Goal: Information Seeking & Learning: Find specific page/section

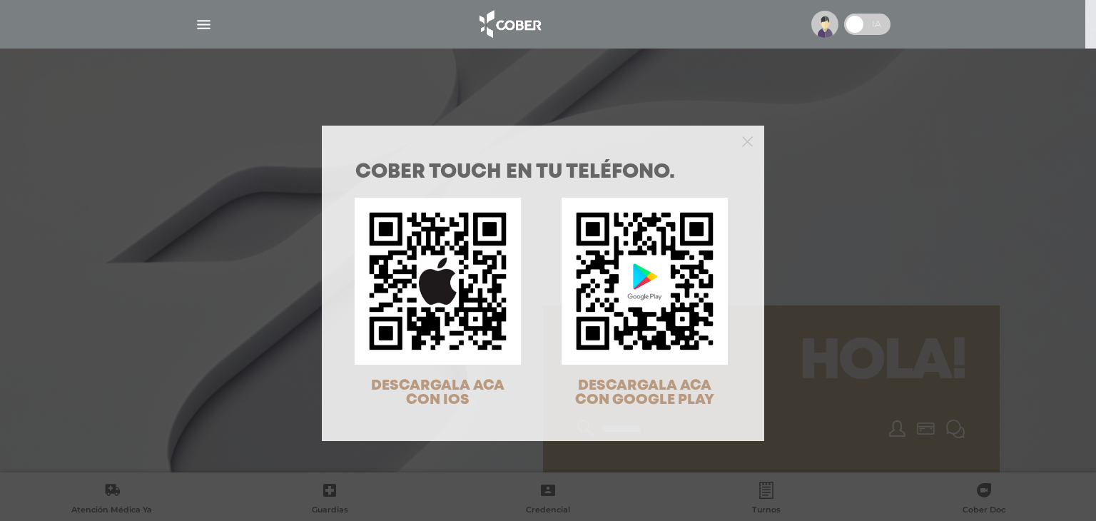
click at [807, 235] on div "COBER TOUCH en tu teléfono. DESCARGALA ACA CON IOS DESCARGALA ACA CON GOOGLE PL…" at bounding box center [548, 260] width 1096 height 521
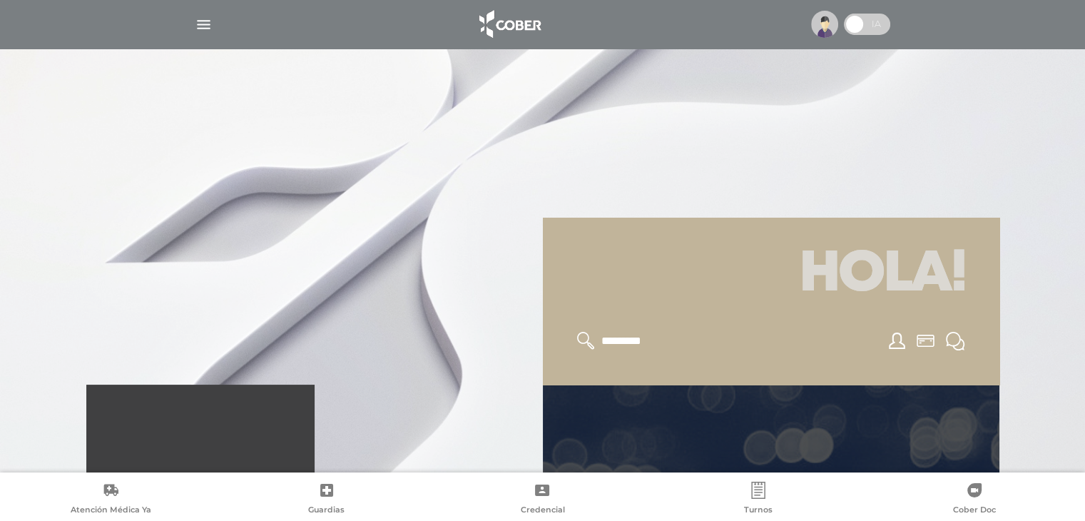
scroll to position [214, 0]
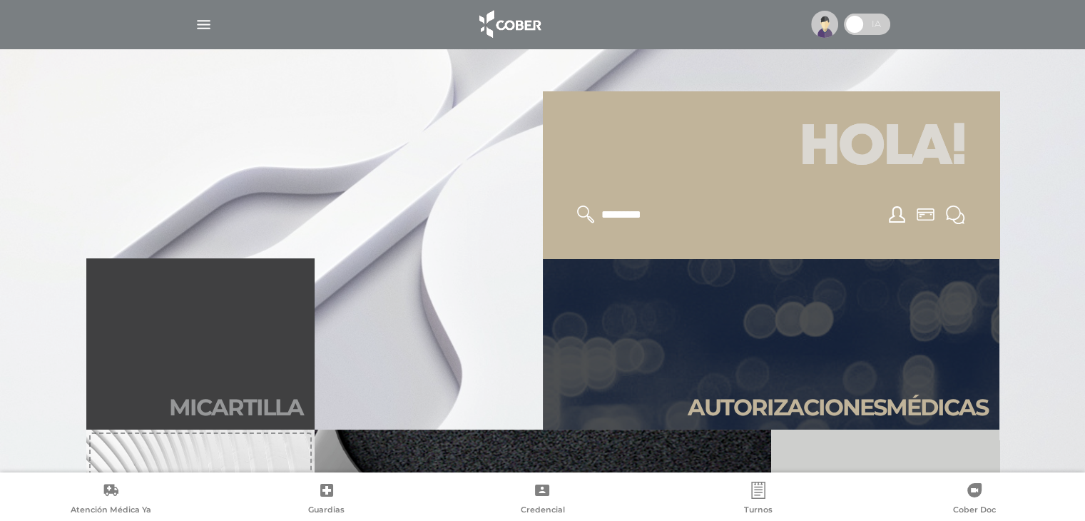
click at [253, 384] on link "Mi car tilla" at bounding box center [200, 343] width 228 height 171
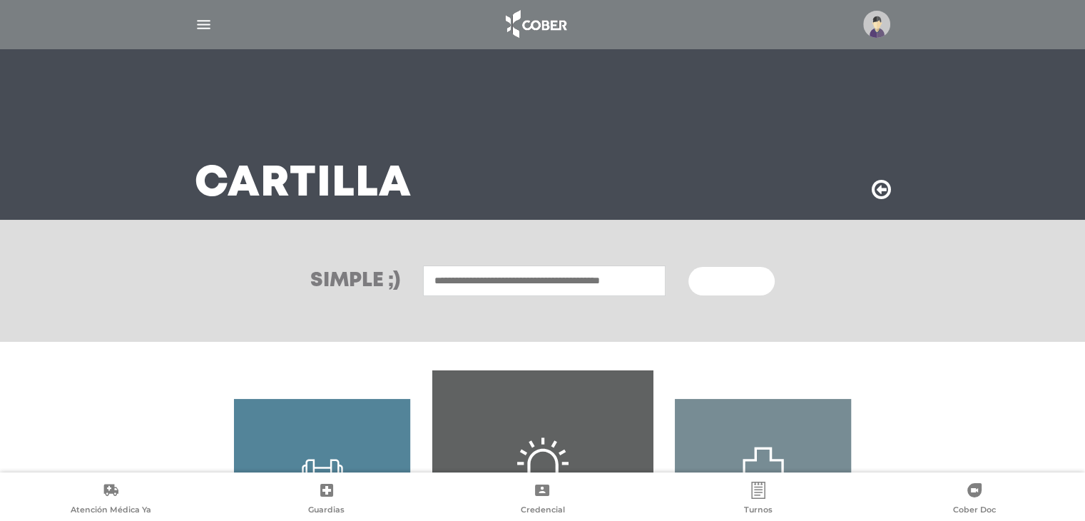
click at [731, 279] on span "Buscar" at bounding box center [726, 282] width 41 height 10
click at [641, 278] on input "text" at bounding box center [544, 280] width 243 height 31
click at [631, 279] on input "text" at bounding box center [544, 280] width 243 height 31
click at [208, 28] on img "button" at bounding box center [204, 25] width 18 height 18
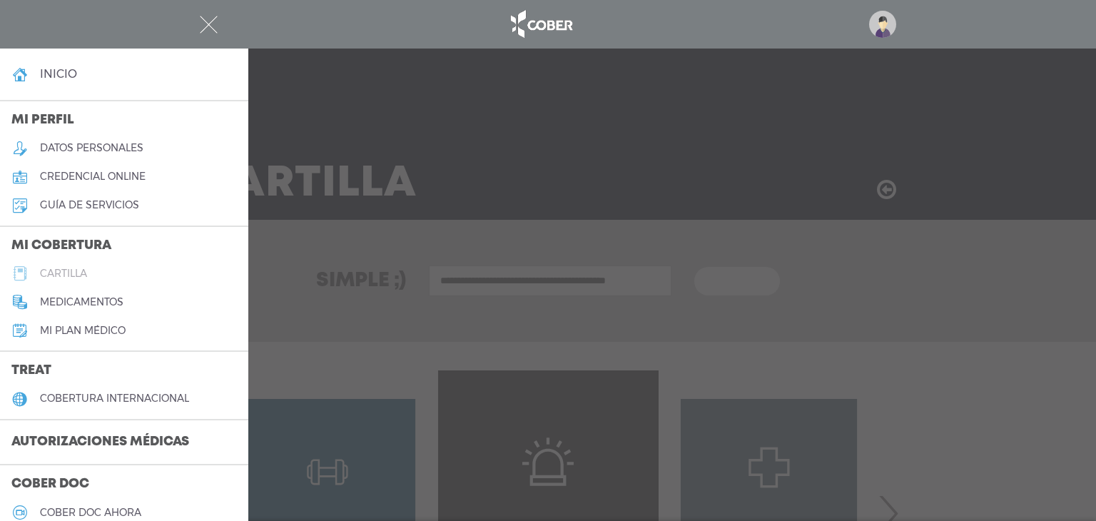
click at [66, 275] on h5 "cartilla" at bounding box center [63, 274] width 47 height 12
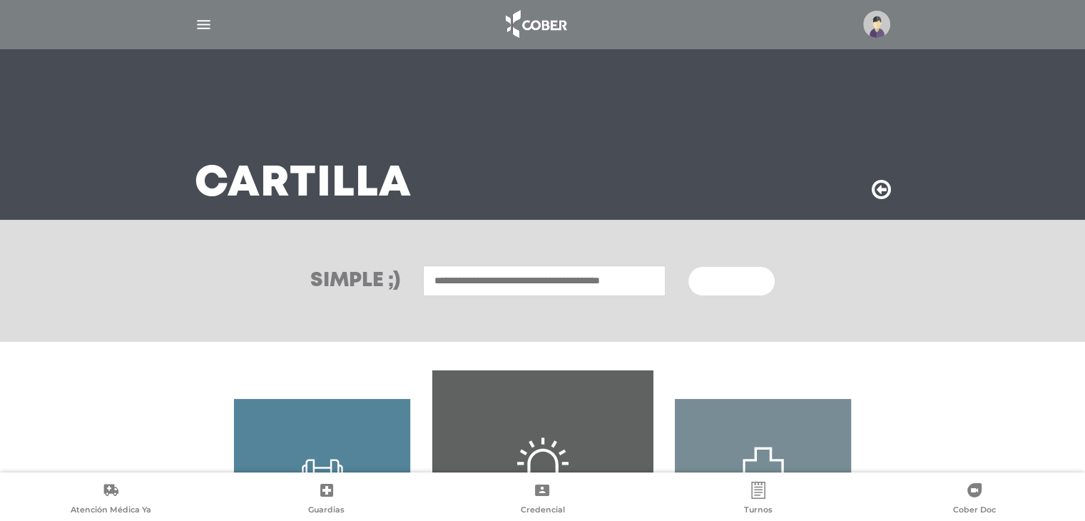
click at [724, 269] on button "Buscar" at bounding box center [731, 281] width 86 height 29
click at [432, 275] on input "text" at bounding box center [544, 280] width 243 height 31
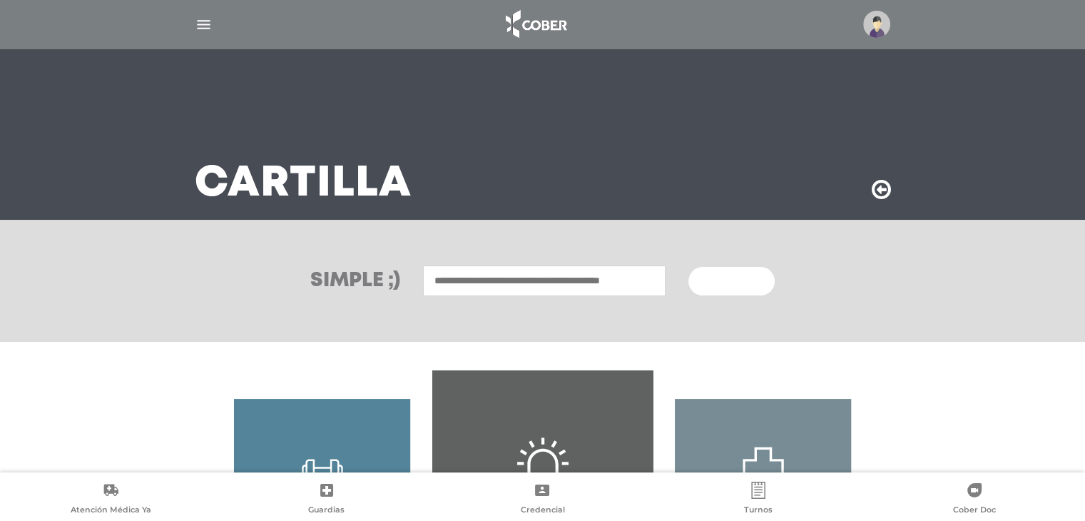
click at [433, 275] on input "text" at bounding box center [544, 280] width 243 height 31
click at [457, 278] on input "text" at bounding box center [544, 280] width 243 height 31
click at [477, 278] on input "text" at bounding box center [544, 280] width 243 height 31
type input "*"
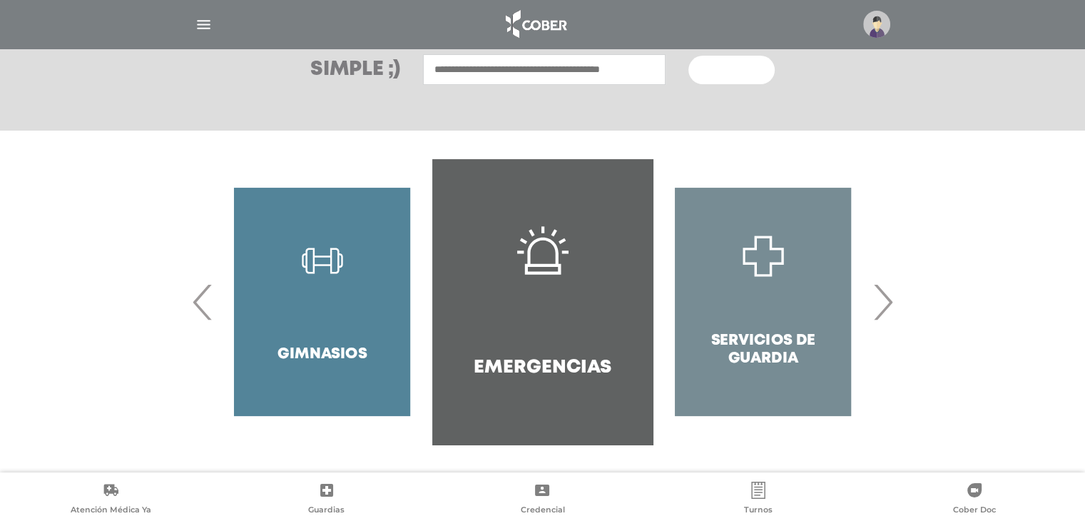
click at [194, 29] on div at bounding box center [543, 24] width 731 height 34
click at [208, 24] on img "button" at bounding box center [204, 25] width 18 height 18
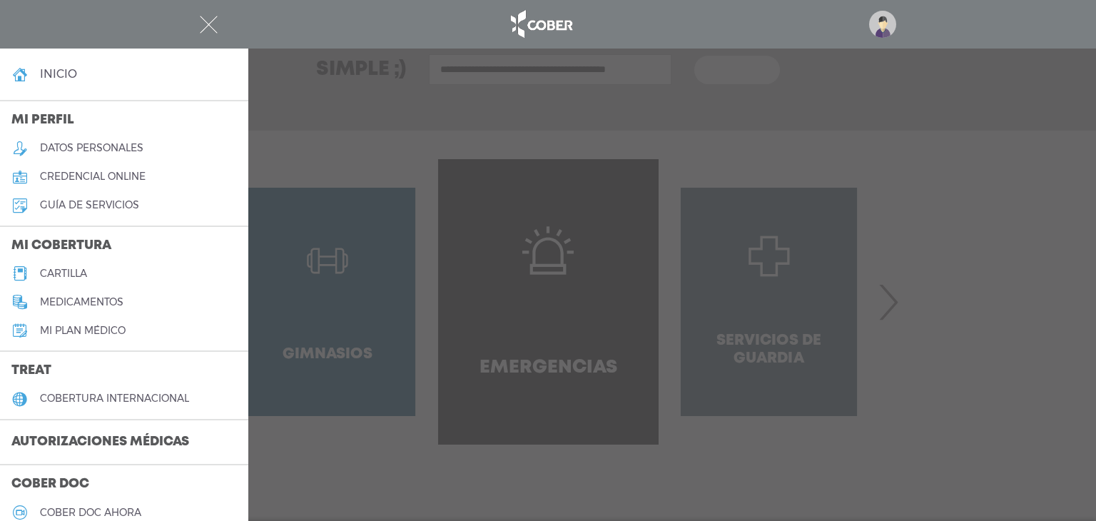
click at [68, 332] on h5 "Mi plan médico" at bounding box center [83, 331] width 86 height 12
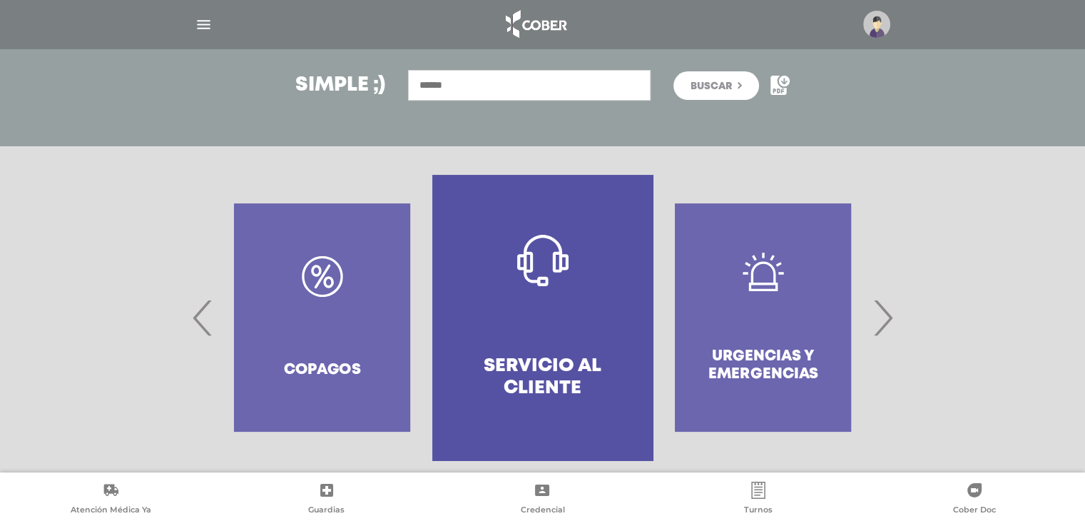
scroll to position [211, 0]
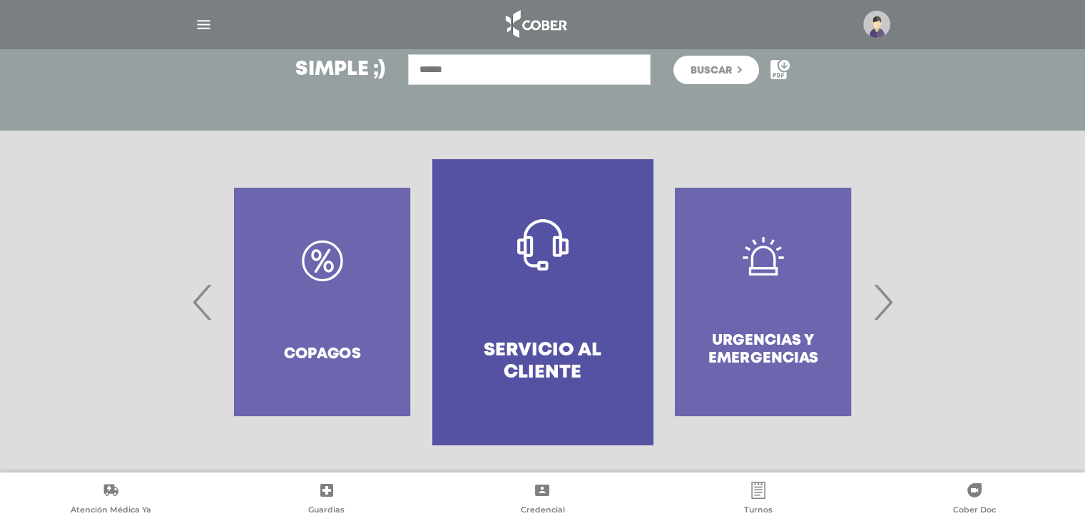
click at [311, 280] on div "Copagos" at bounding box center [322, 301] width 220 height 285
click at [314, 333] on div "Copagos" at bounding box center [322, 301] width 220 height 285
click at [780, 71] on icon at bounding box center [779, 69] width 16 height 19
click at [778, 70] on icon at bounding box center [779, 69] width 16 height 19
click at [778, 73] on icon at bounding box center [780, 69] width 19 height 19
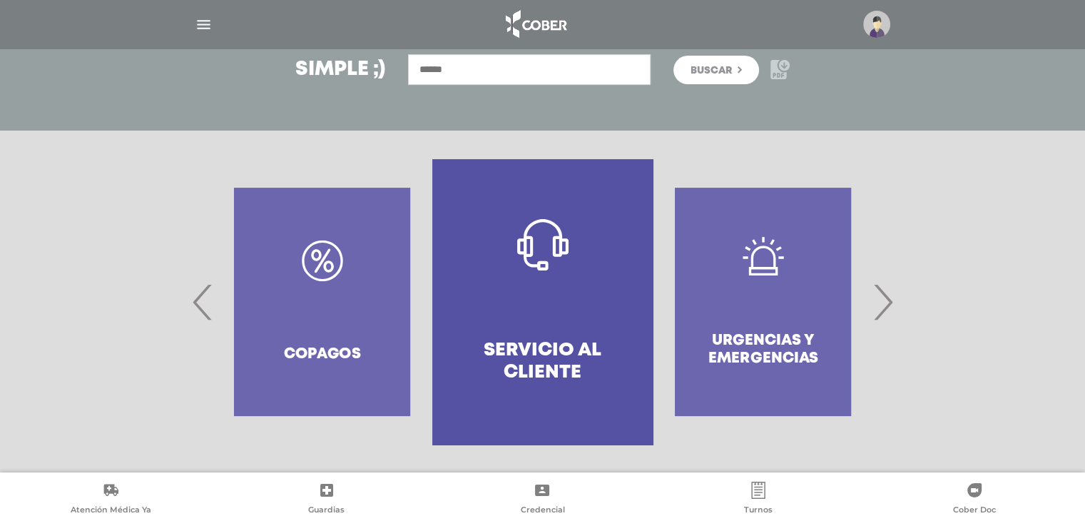
click at [778, 73] on icon at bounding box center [780, 69] width 19 height 19
click at [731, 67] on span "Buscar" at bounding box center [711, 71] width 41 height 10
click at [773, 73] on icon at bounding box center [780, 69] width 19 height 19
click at [746, 69] on button "Buscar" at bounding box center [716, 70] width 86 height 29
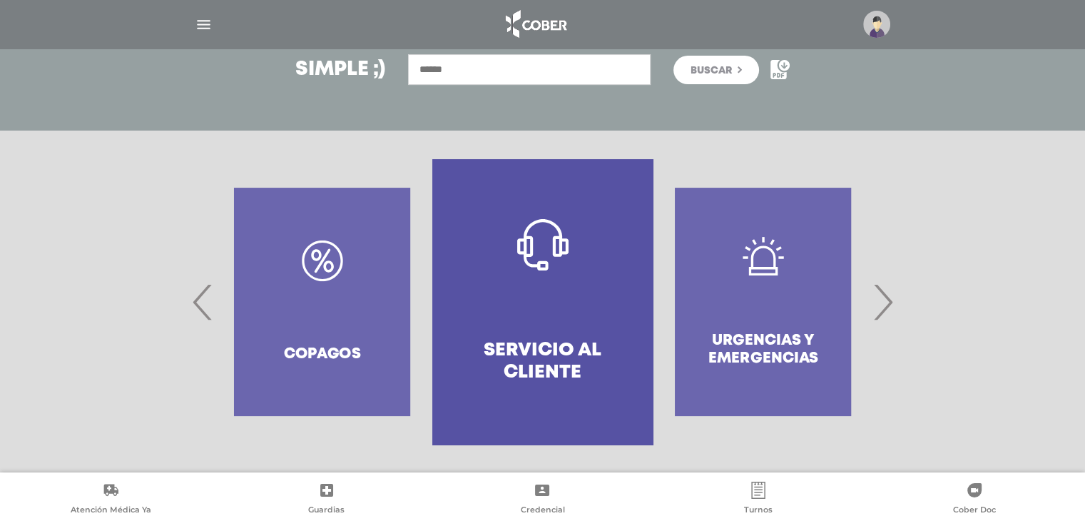
click at [746, 69] on button "Buscar" at bounding box center [716, 70] width 86 height 29
click at [596, 55] on input "text" at bounding box center [529, 69] width 243 height 31
type input "*"
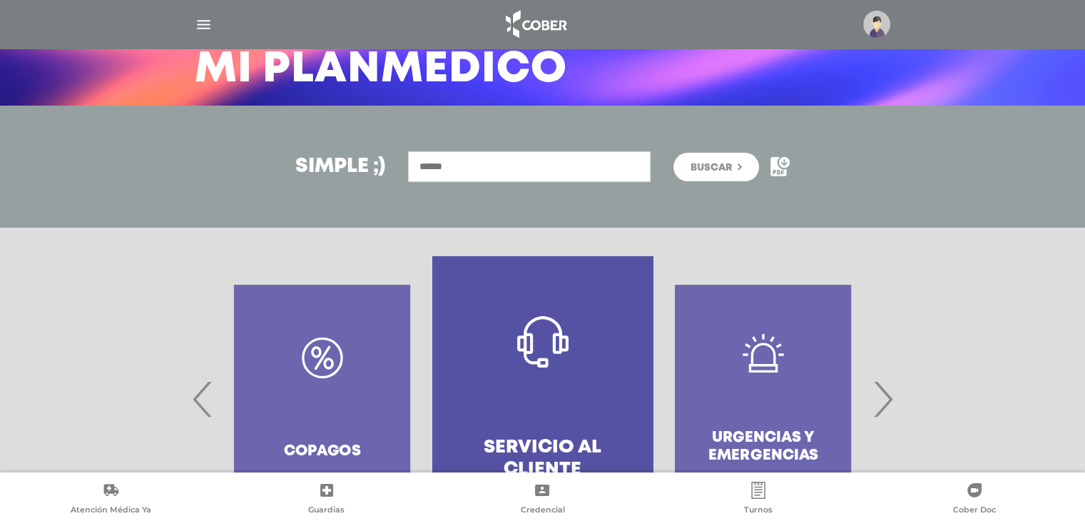
scroll to position [0, 0]
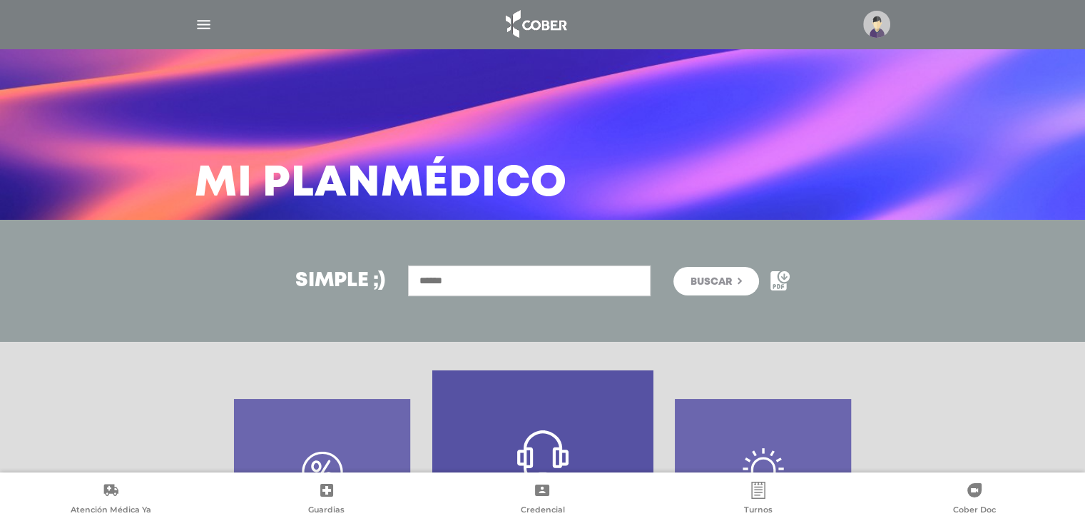
click at [528, 280] on input "text" at bounding box center [529, 280] width 243 height 31
click at [532, 281] on input "**********" at bounding box center [529, 280] width 243 height 31
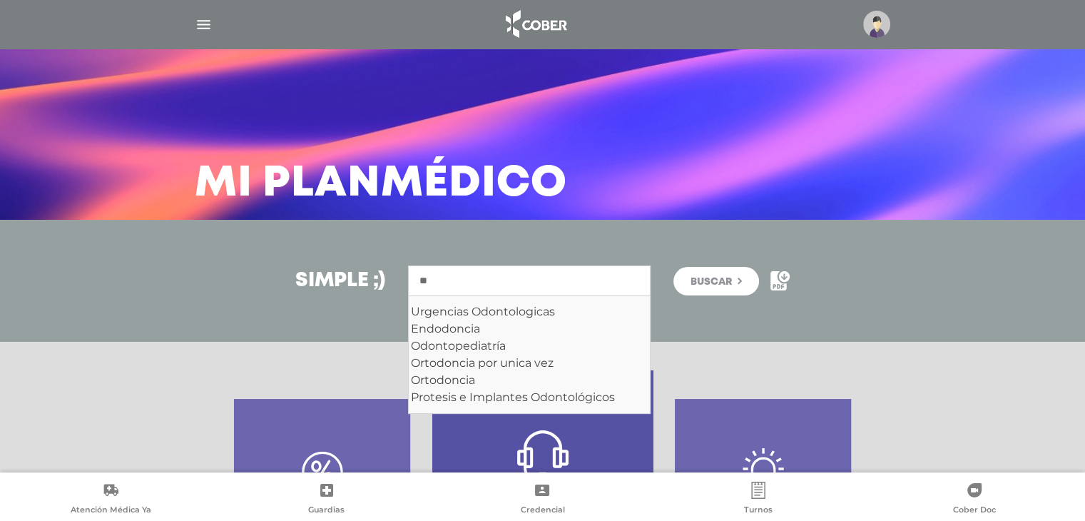
type input "*"
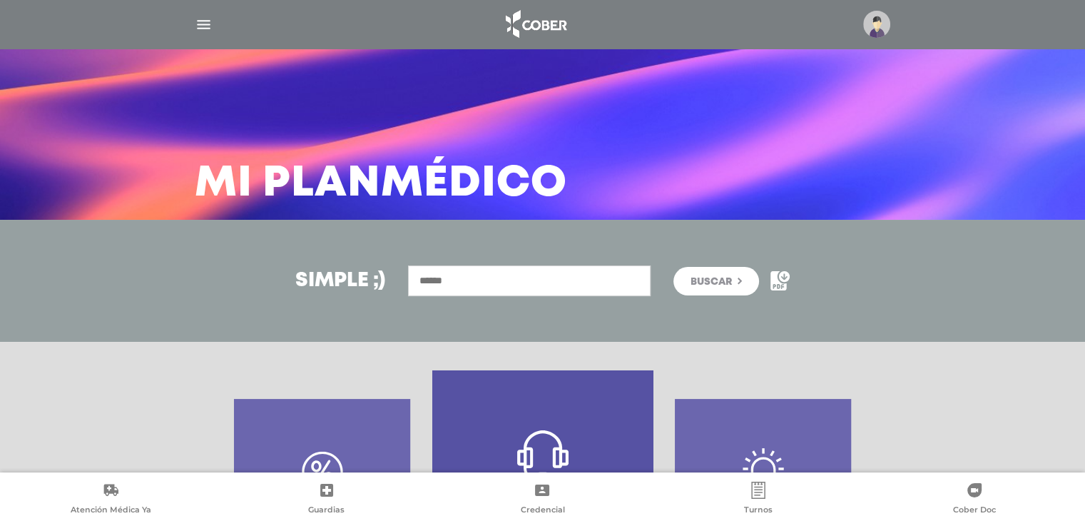
click at [883, 24] on img at bounding box center [876, 24] width 27 height 27
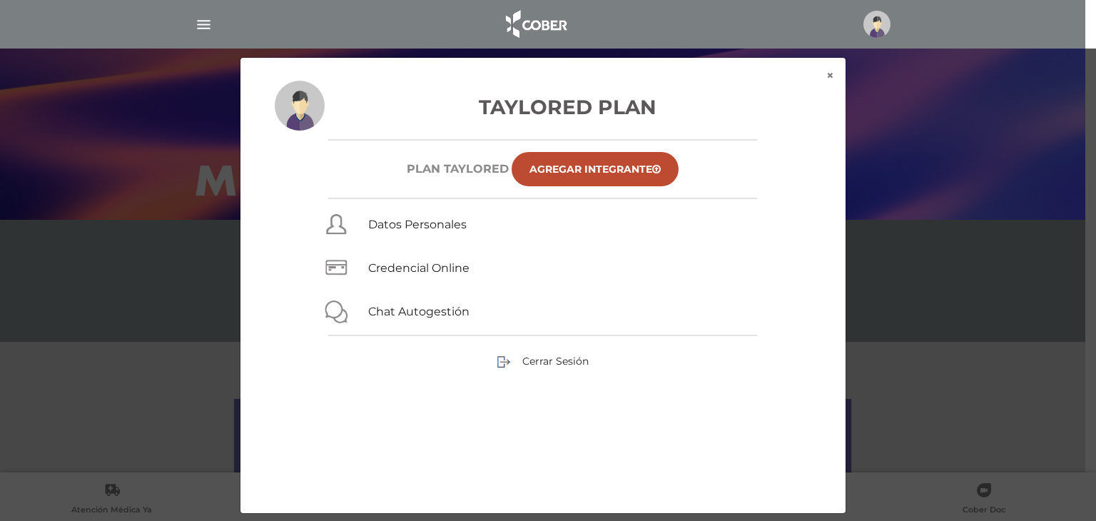
click at [437, 24] on div at bounding box center [543, 24] width 731 height 34
click at [828, 78] on button "×" at bounding box center [830, 76] width 31 height 36
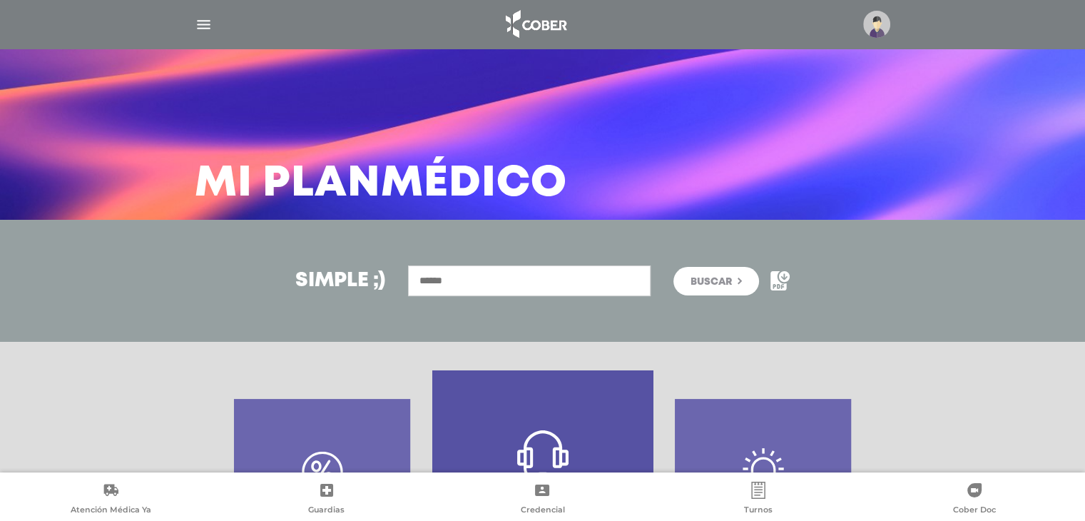
click at [205, 21] on img "button" at bounding box center [204, 25] width 18 height 18
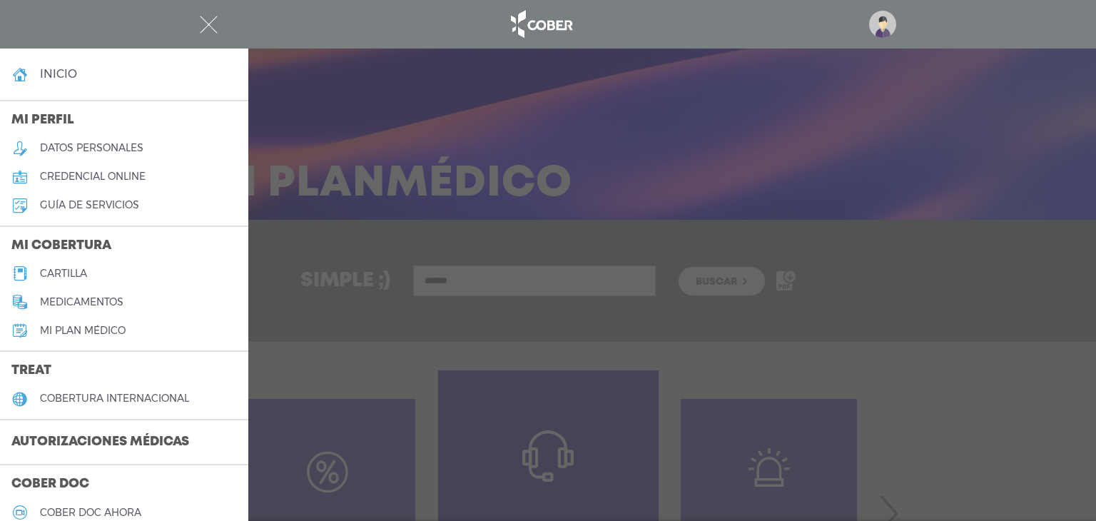
click at [68, 270] on h5 "cartilla" at bounding box center [63, 274] width 47 height 12
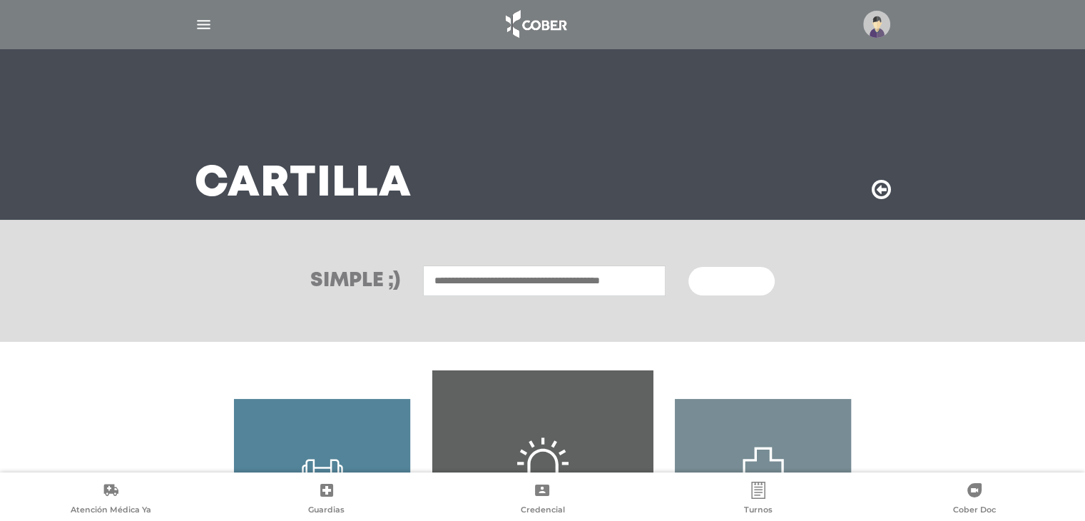
click at [485, 280] on input "text" at bounding box center [544, 280] width 243 height 31
click at [554, 275] on input "text" at bounding box center [544, 280] width 243 height 31
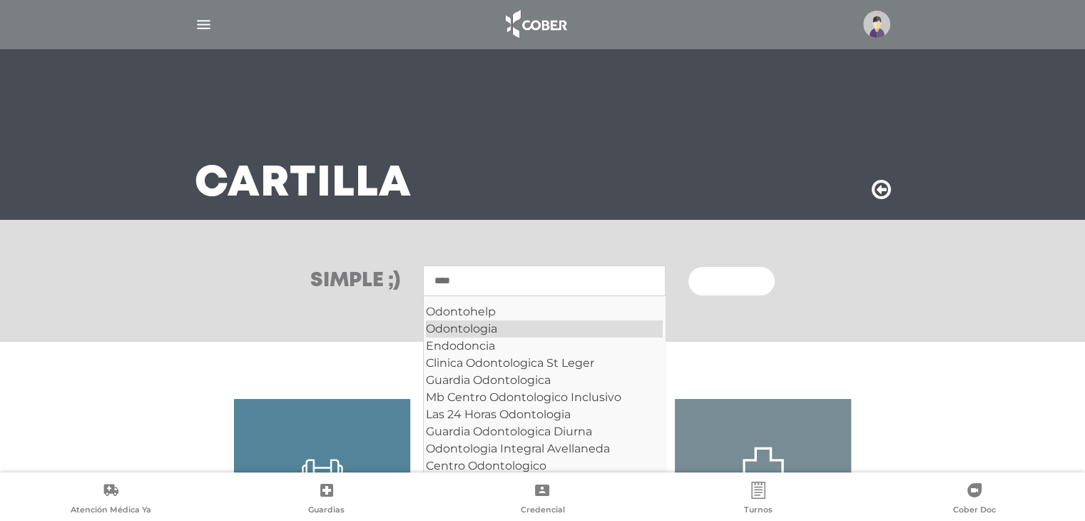
click at [481, 335] on div "Odontologia" at bounding box center [544, 328] width 237 height 17
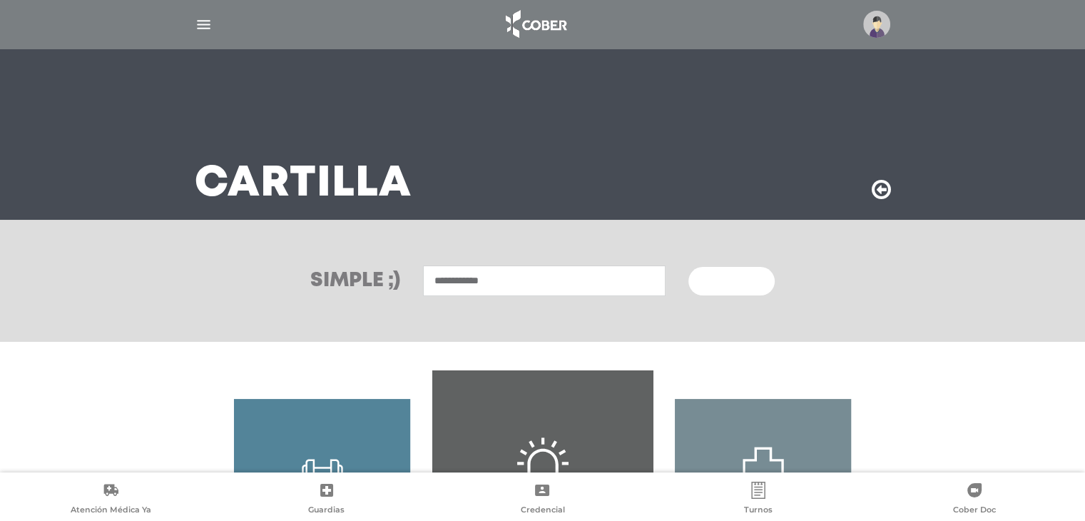
type input "**********"
click at [739, 282] on span "Buscar" at bounding box center [726, 282] width 41 height 10
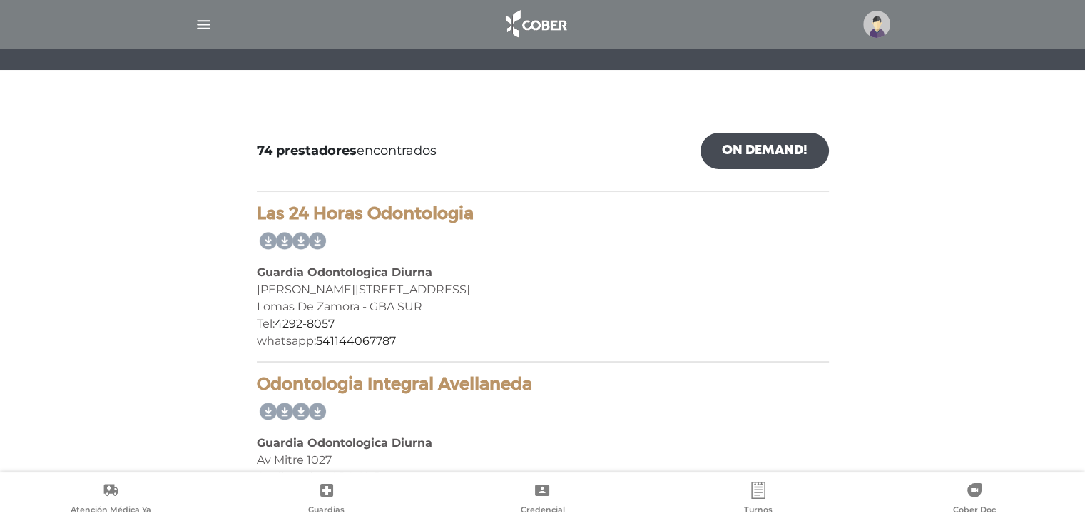
scroll to position [143, 0]
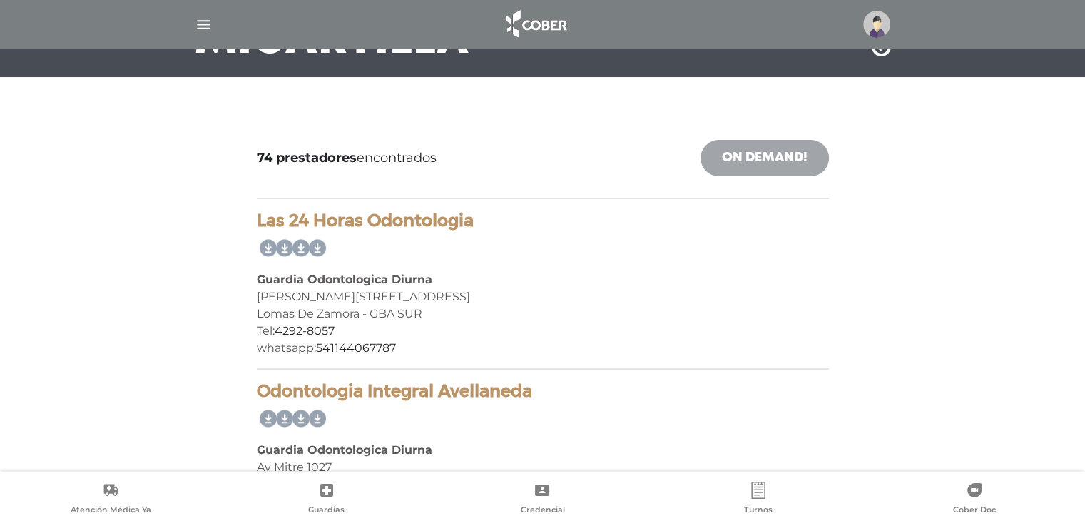
click at [766, 161] on link "On Demand!" at bounding box center [765, 158] width 128 height 36
click at [785, 158] on link "On Demand!" at bounding box center [765, 158] width 128 height 36
click at [767, 163] on link "On Demand!" at bounding box center [765, 158] width 128 height 36
click at [767, 166] on link "On Demand!" at bounding box center [765, 158] width 128 height 36
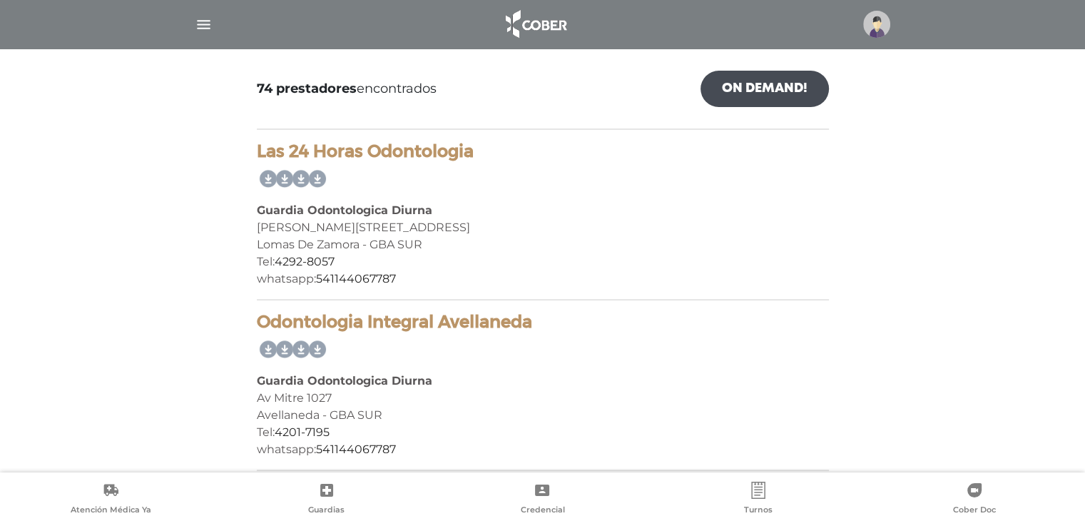
scroll to position [214, 0]
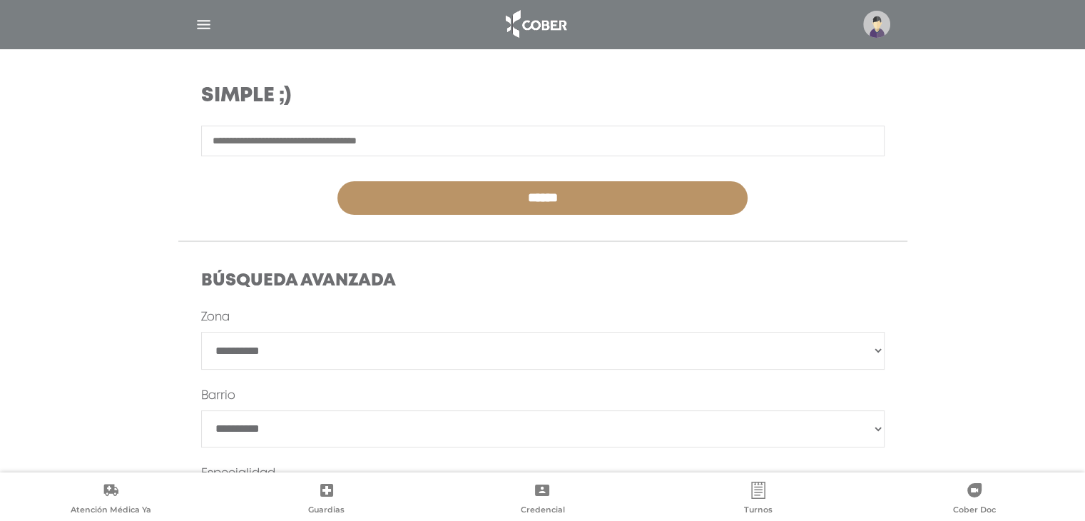
scroll to position [214, 0]
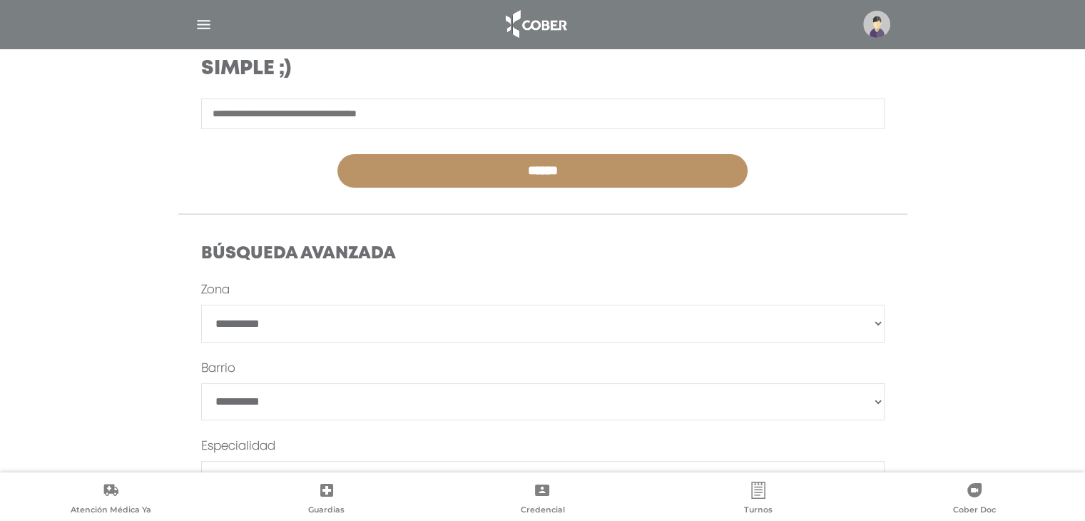
click at [433, 249] on h4 "Búsqueda Avanzada" at bounding box center [542, 254] width 683 height 21
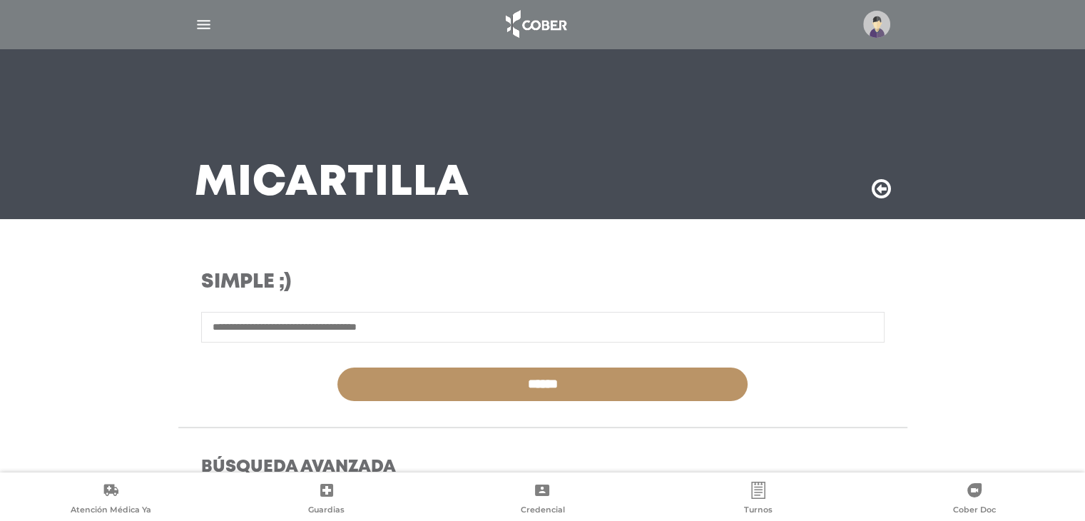
scroll to position [0, 0]
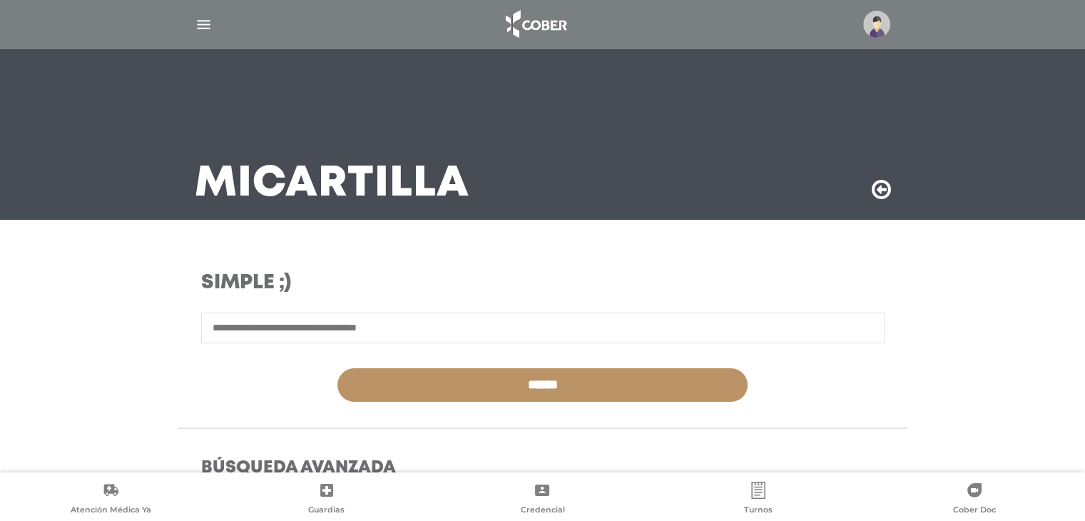
click at [512, 322] on input "text" at bounding box center [542, 327] width 683 height 31
click at [503, 260] on div at bounding box center [543, 262] width 752 height 17
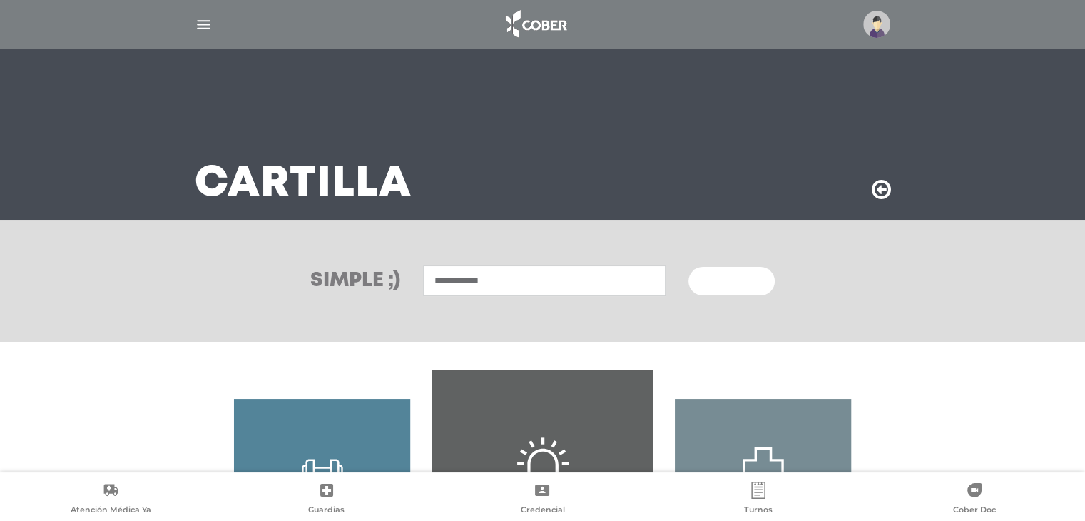
click at [430, 273] on input "**********" at bounding box center [544, 280] width 243 height 31
click at [741, 277] on span "Buscar" at bounding box center [726, 282] width 41 height 10
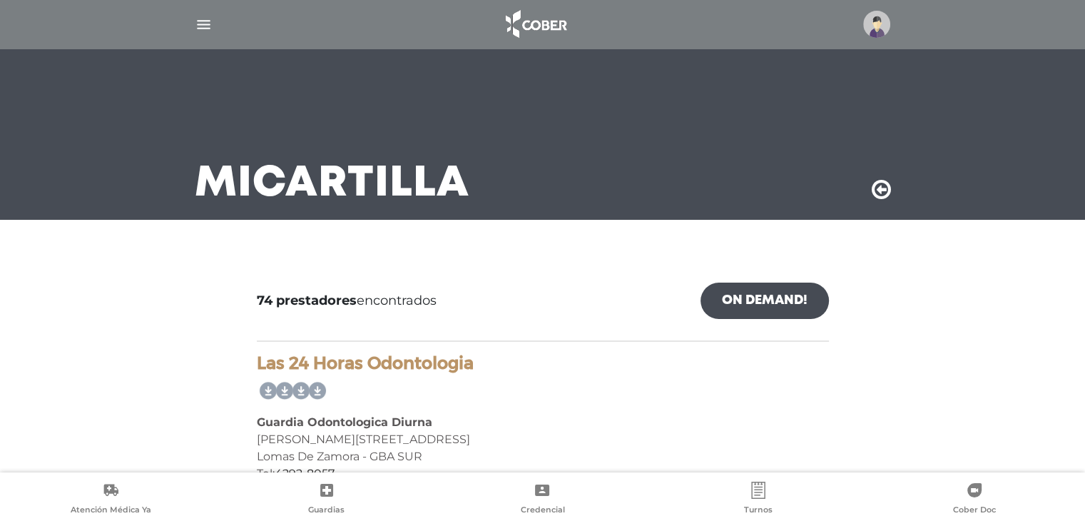
click at [791, 302] on link "On Demand!" at bounding box center [765, 301] width 128 height 36
click at [758, 316] on link "On Demand!" at bounding box center [765, 301] width 128 height 36
click at [758, 315] on link "On Demand!" at bounding box center [765, 301] width 128 height 36
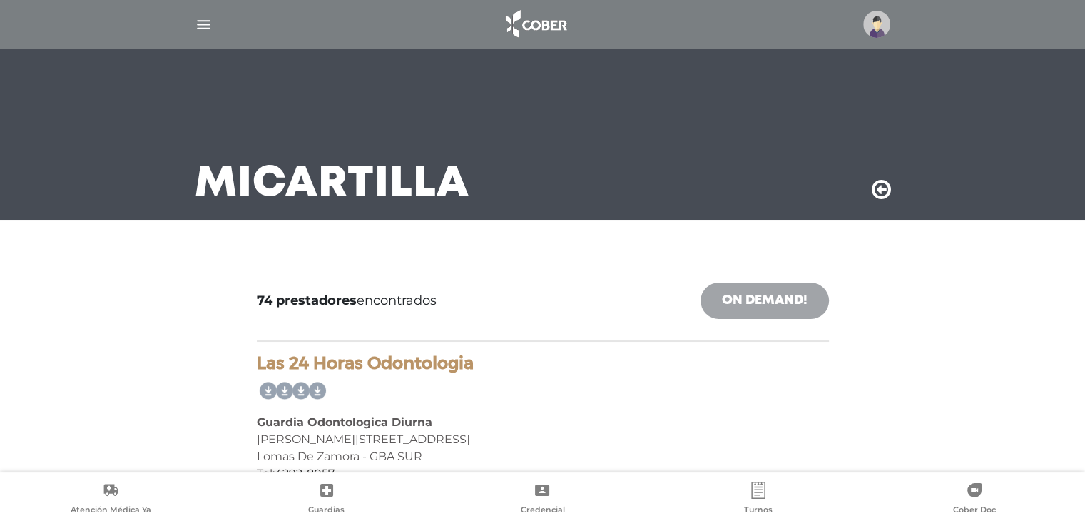
click at [758, 315] on link "On Demand!" at bounding box center [765, 301] width 128 height 36
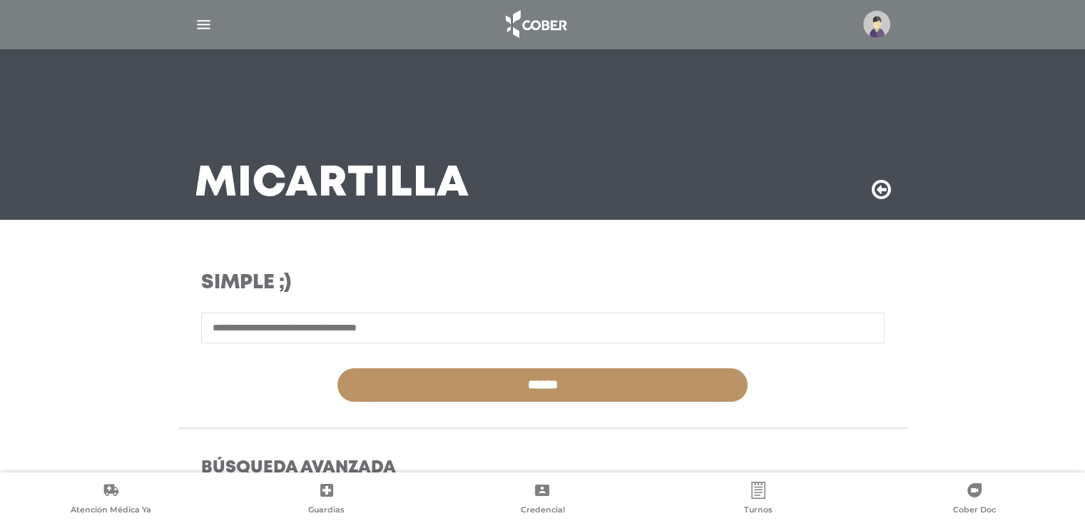
click at [365, 331] on input "text" at bounding box center [542, 327] width 683 height 31
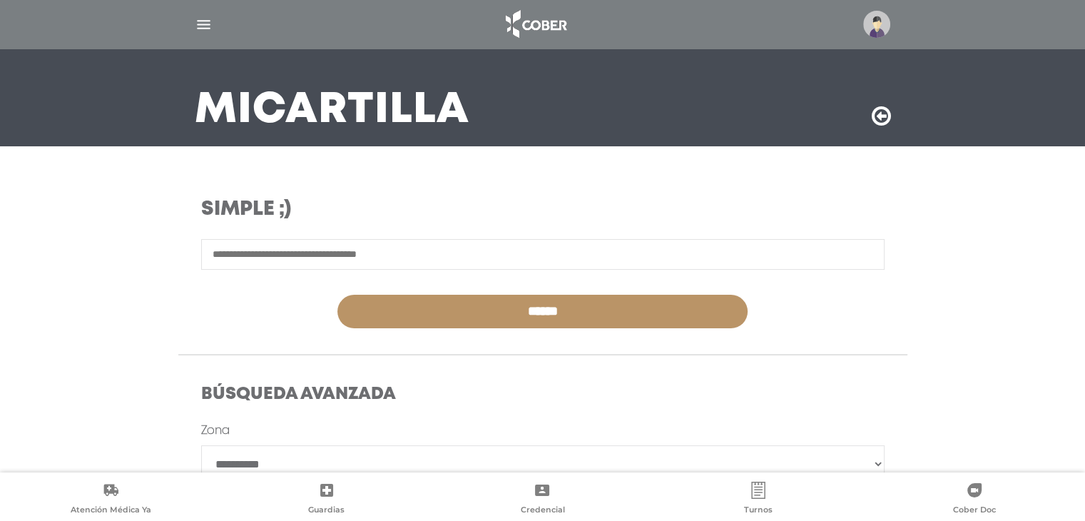
scroll to position [71, 0]
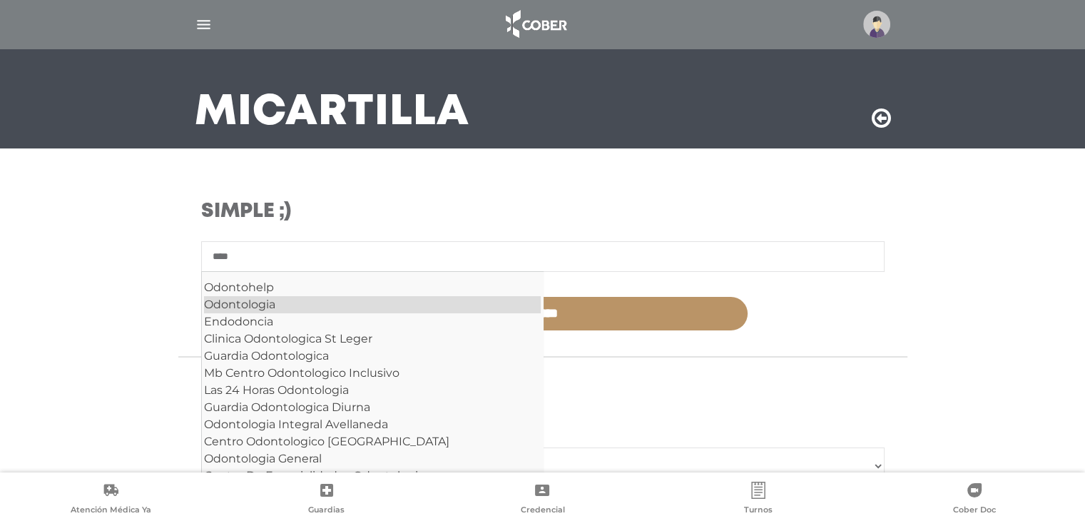
click at [270, 302] on div "Odontologia" at bounding box center [372, 304] width 337 height 17
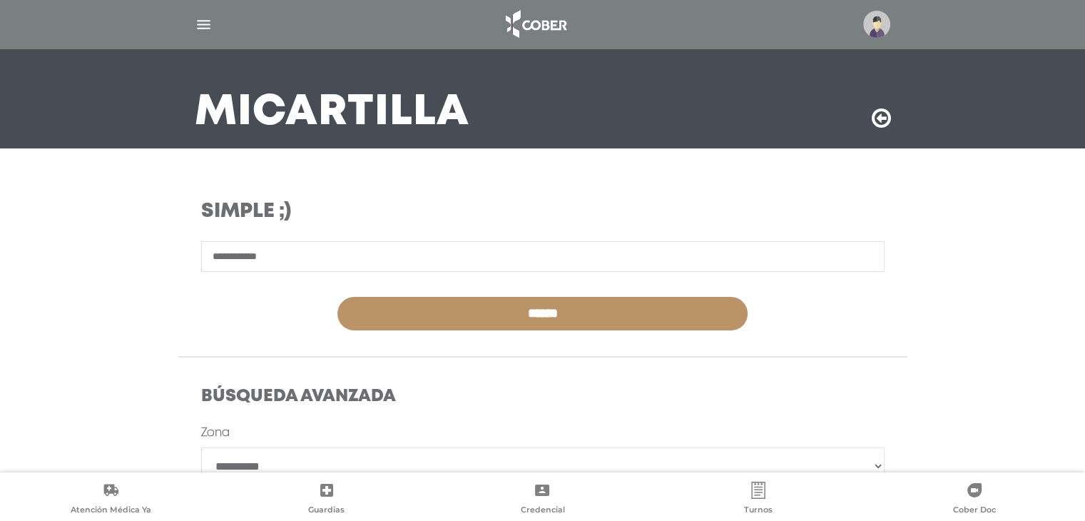
type input "**********"
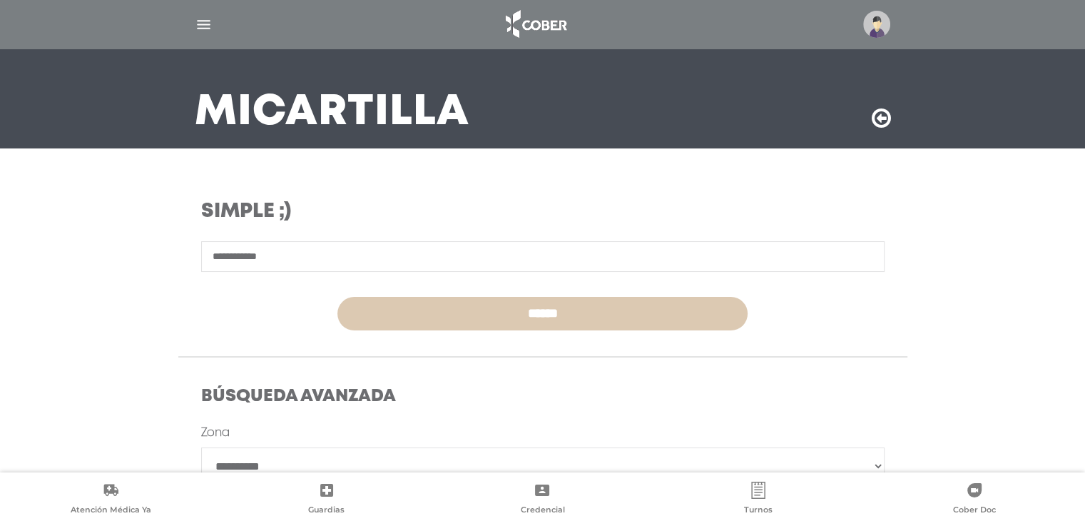
click at [563, 315] on input "******" at bounding box center [542, 314] width 410 height 34
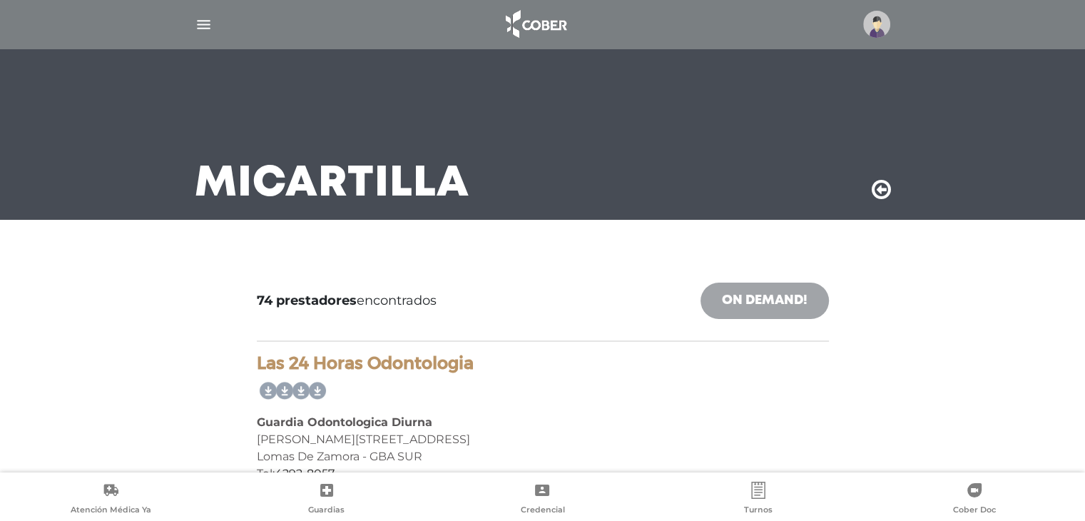
click at [743, 309] on link "On Demand!" at bounding box center [765, 301] width 128 height 36
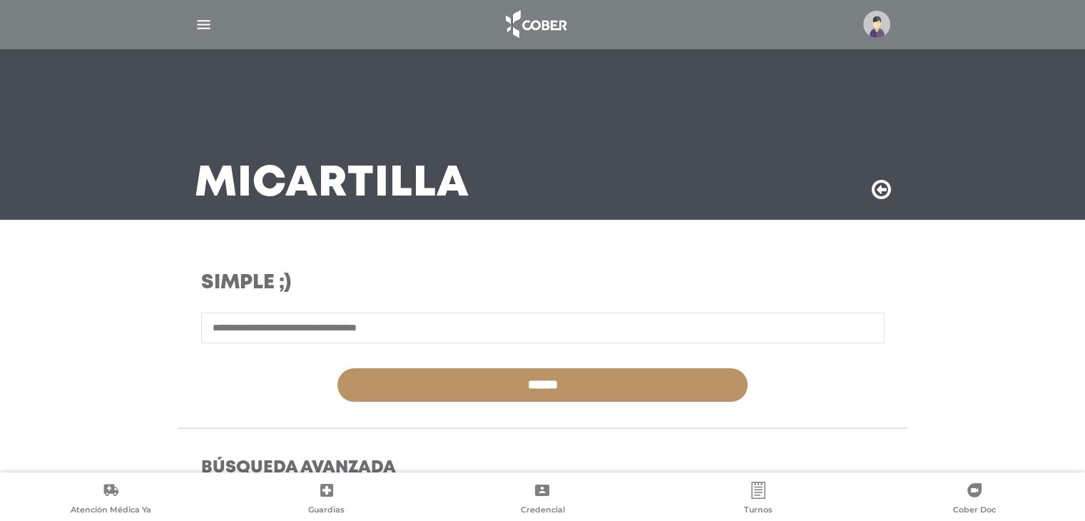
drag, startPoint x: 307, startPoint y: 306, endPoint x: 299, endPoint y: 320, distance: 16.0
click at [307, 307] on div "Simple ;)" at bounding box center [543, 291] width 752 height 41
drag, startPoint x: 300, startPoint y: 323, endPoint x: 154, endPoint y: 317, distance: 145.7
click at [153, 317] on div "**********" at bounding box center [542, 530] width 869 height 553
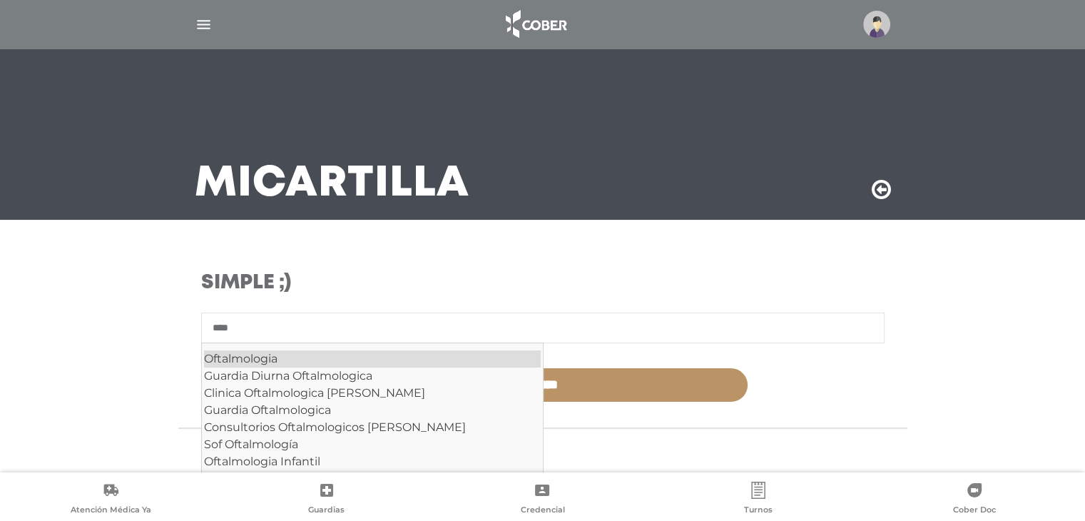
click at [283, 360] on div "Oftalmologia" at bounding box center [372, 358] width 337 height 17
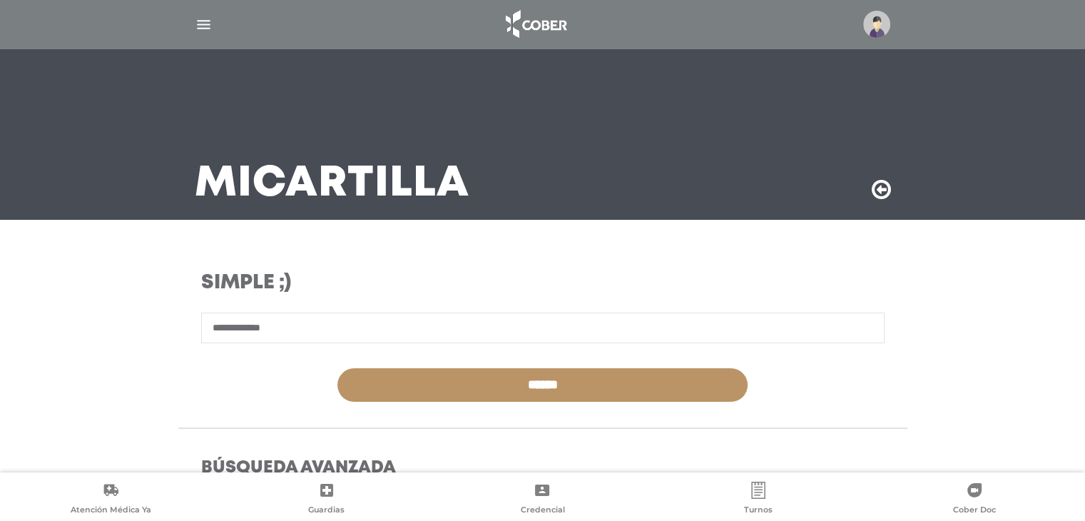
type input "**********"
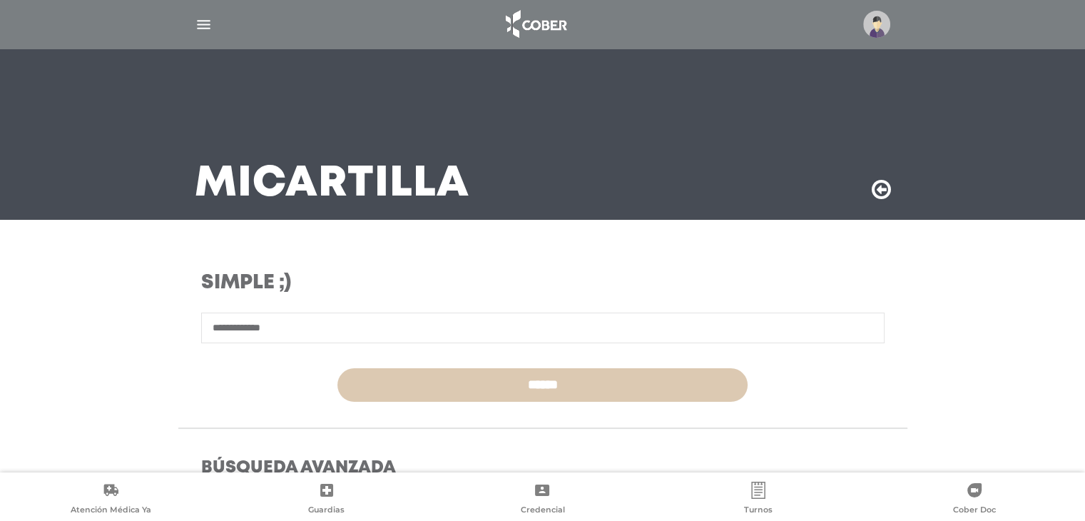
click at [624, 389] on input "******" at bounding box center [542, 385] width 410 height 34
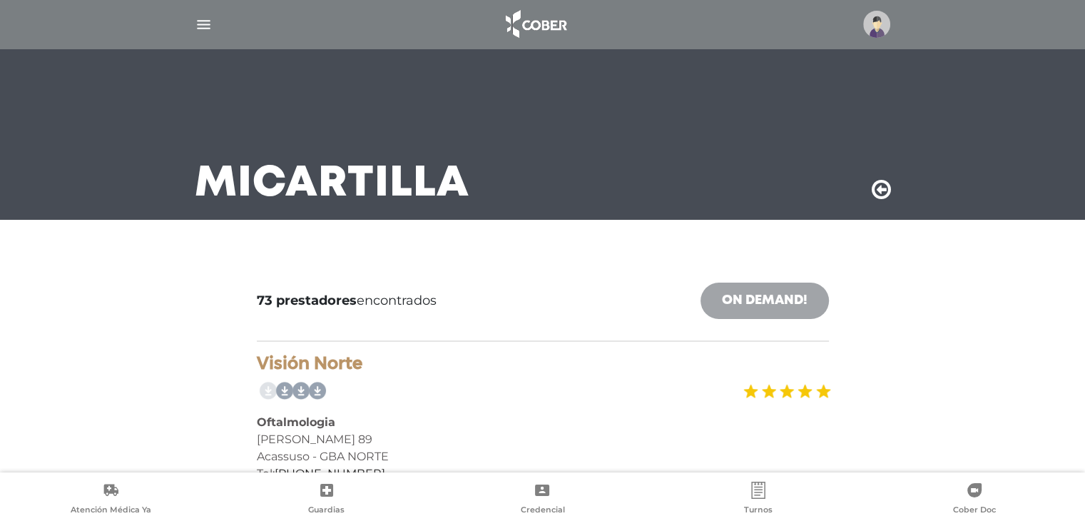
click at [783, 303] on link "On Demand!" at bounding box center [765, 301] width 128 height 36
click at [787, 305] on link "On Demand!" at bounding box center [765, 301] width 128 height 36
click at [764, 294] on link "On Demand!" at bounding box center [765, 301] width 128 height 36
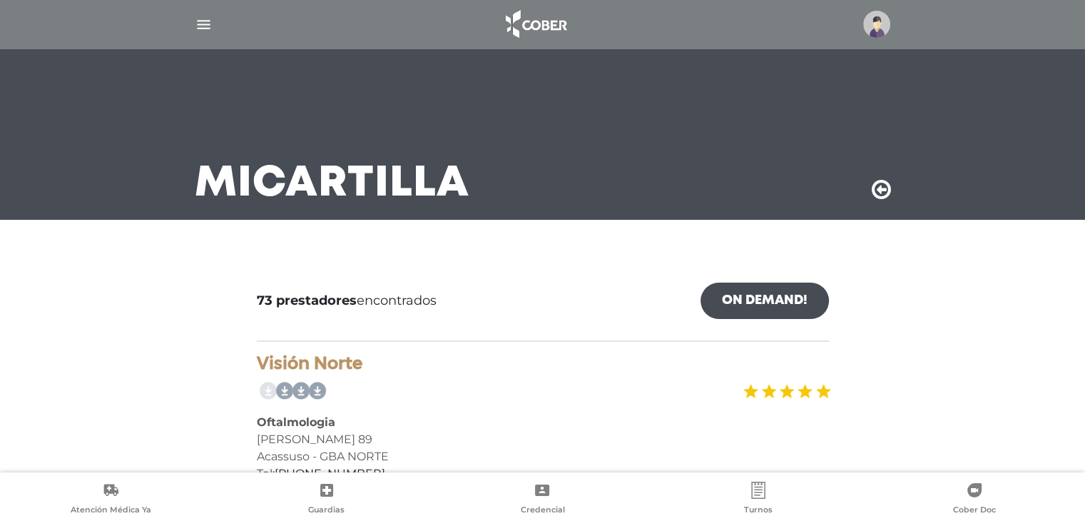
click at [204, 24] on img "button" at bounding box center [204, 25] width 18 height 18
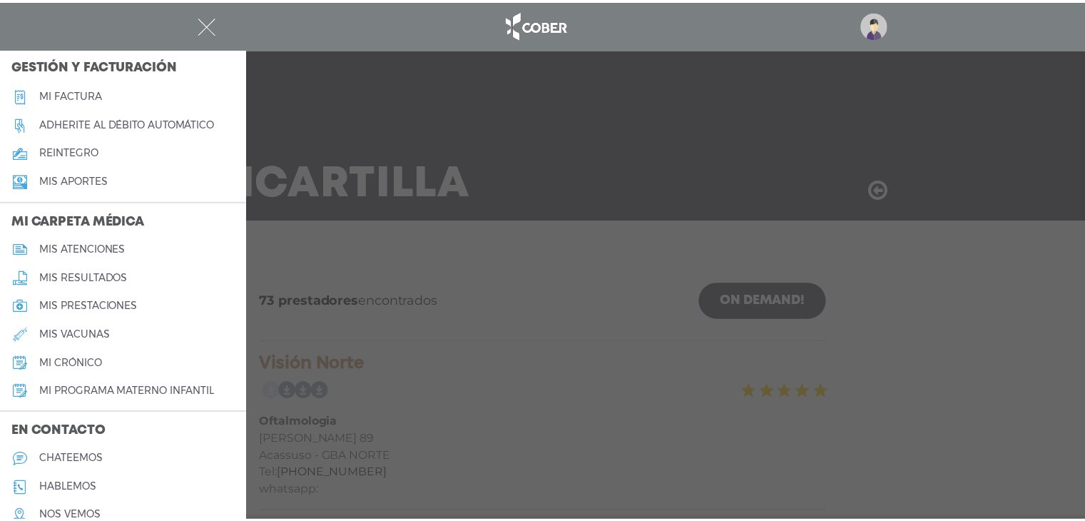
scroll to position [580, 0]
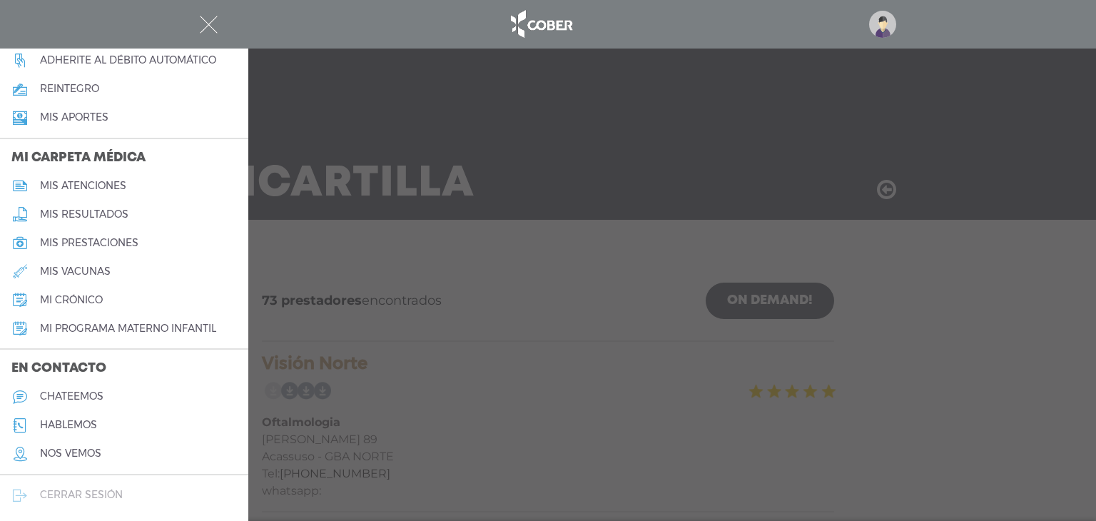
click at [78, 496] on h5 "cerrar sesión" at bounding box center [81, 495] width 83 height 12
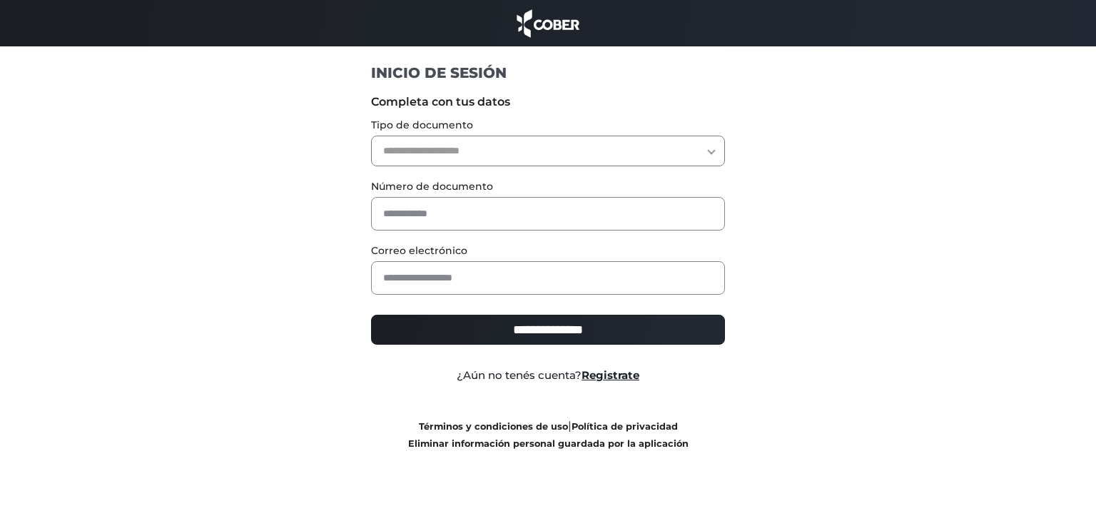
click at [499, 163] on select "**********" at bounding box center [548, 151] width 355 height 31
select select "***"
click at [371, 136] on select "**********" at bounding box center [548, 151] width 355 height 31
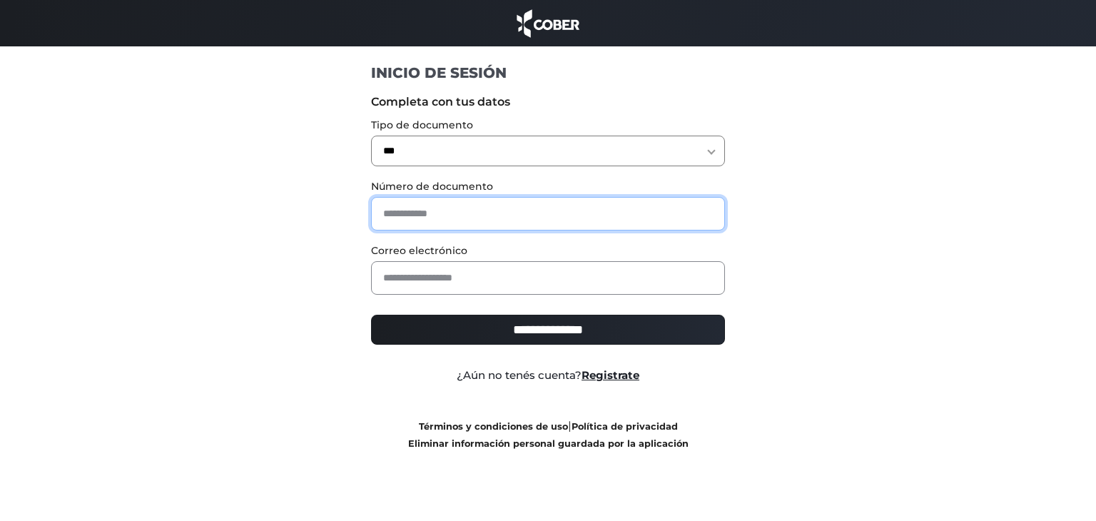
click at [420, 198] on input "text" at bounding box center [548, 214] width 355 height 34
type input "*"
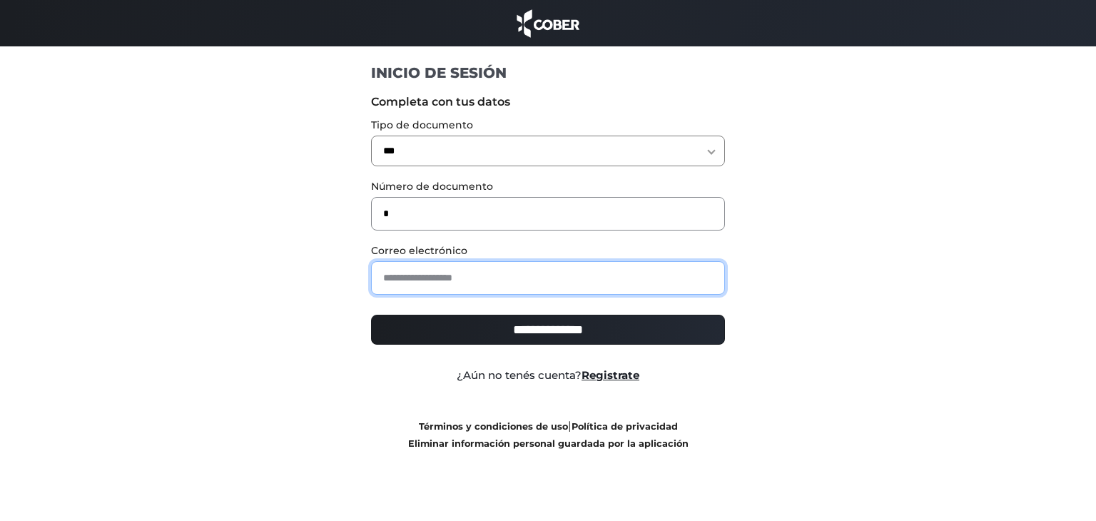
click at [403, 283] on input "email" at bounding box center [548, 278] width 355 height 34
paste input "**********"
type input "**********"
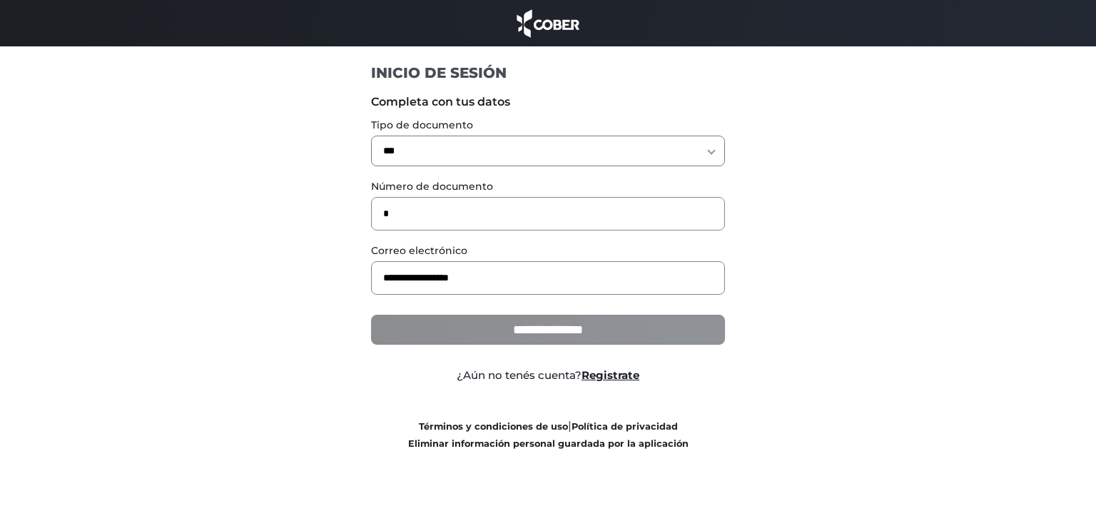
click at [585, 320] on input "**********" at bounding box center [548, 330] width 355 height 30
type input "**********"
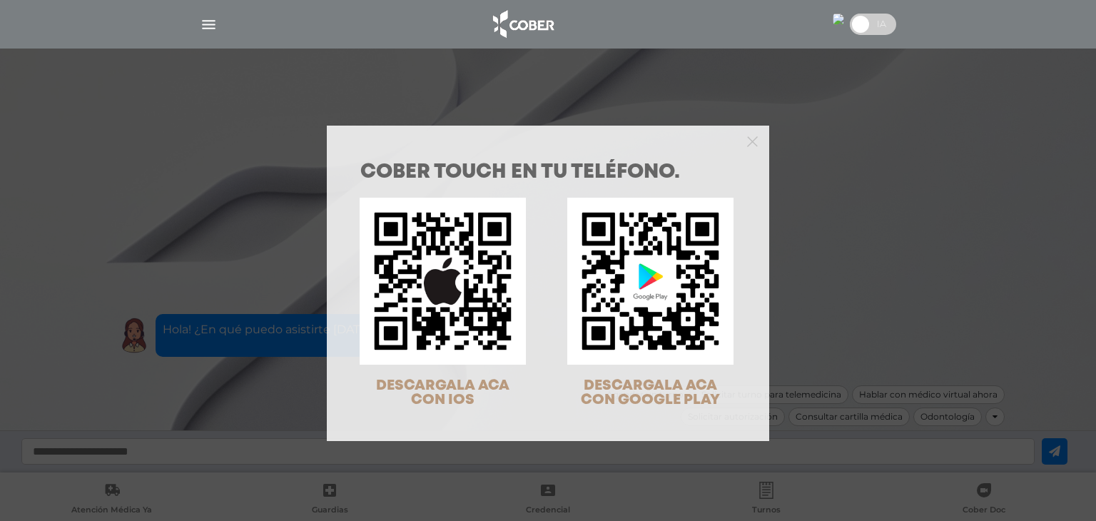
click at [753, 136] on div at bounding box center [548, 140] width 442 height 29
click at [747, 141] on polygon "Close" at bounding box center [752, 141] width 11 height 11
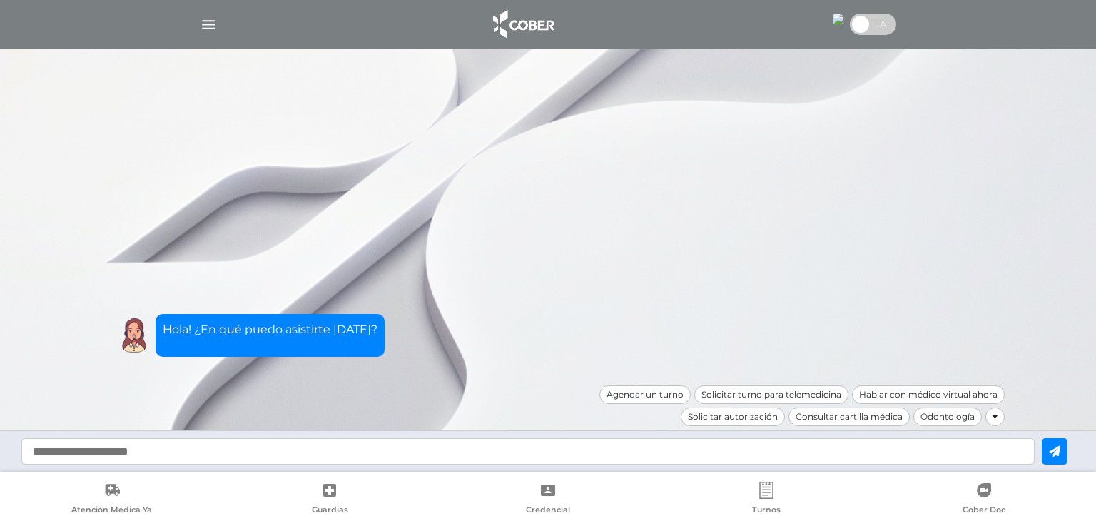
click at [205, 28] on img "button" at bounding box center [209, 25] width 18 height 18
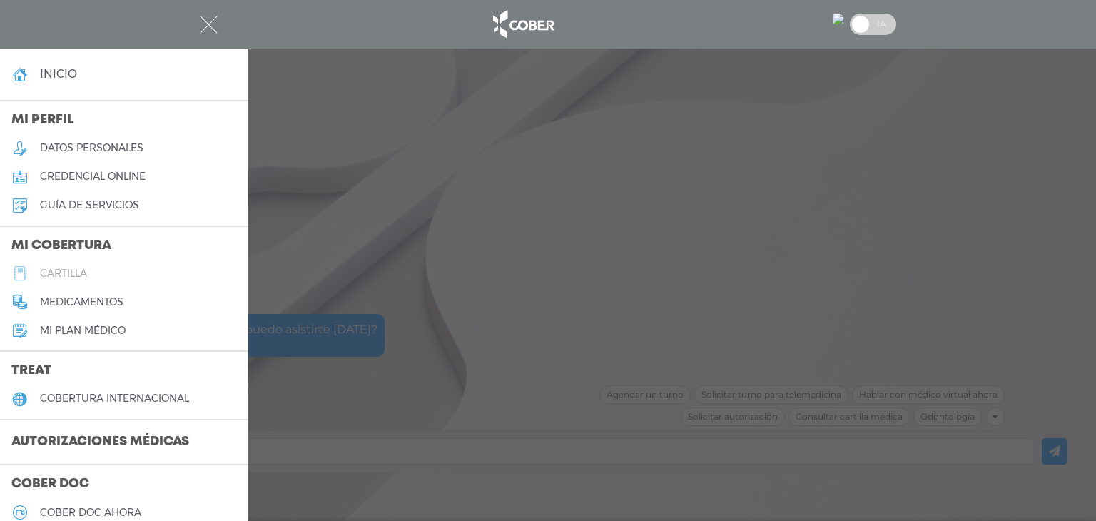
click at [49, 270] on h5 "cartilla" at bounding box center [63, 274] width 47 height 12
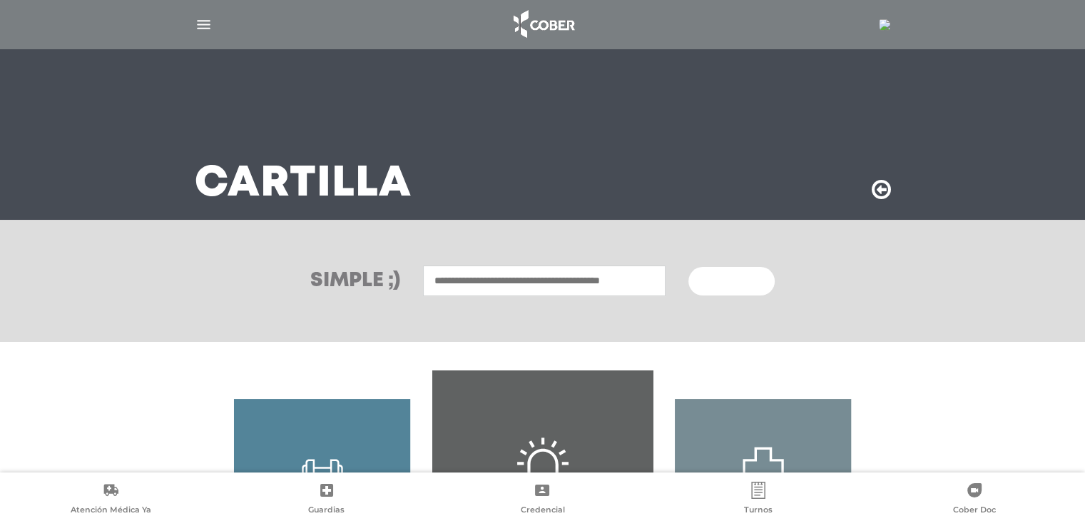
click at [615, 284] on input "text" at bounding box center [544, 280] width 243 height 31
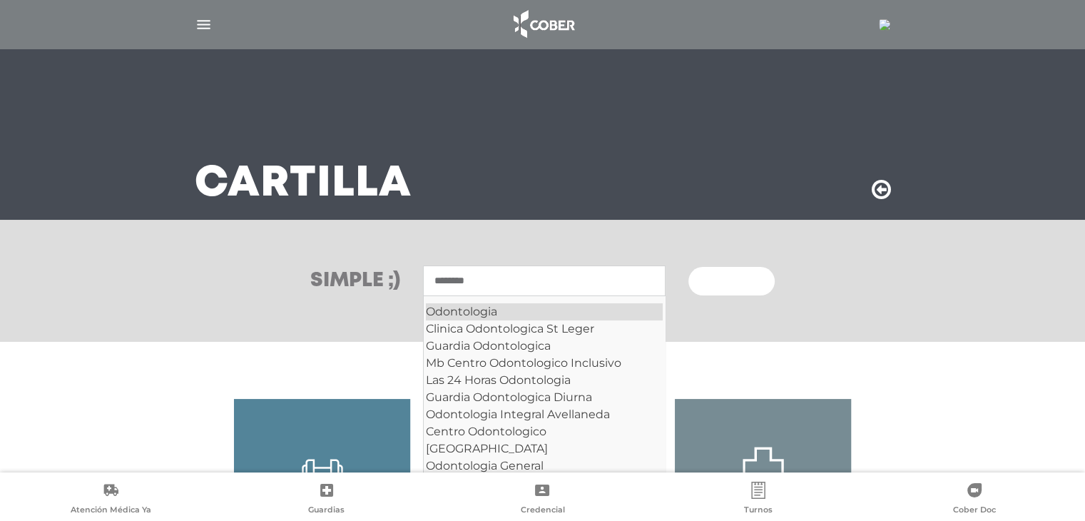
click at [616, 309] on div "Odontologia" at bounding box center [544, 311] width 237 height 17
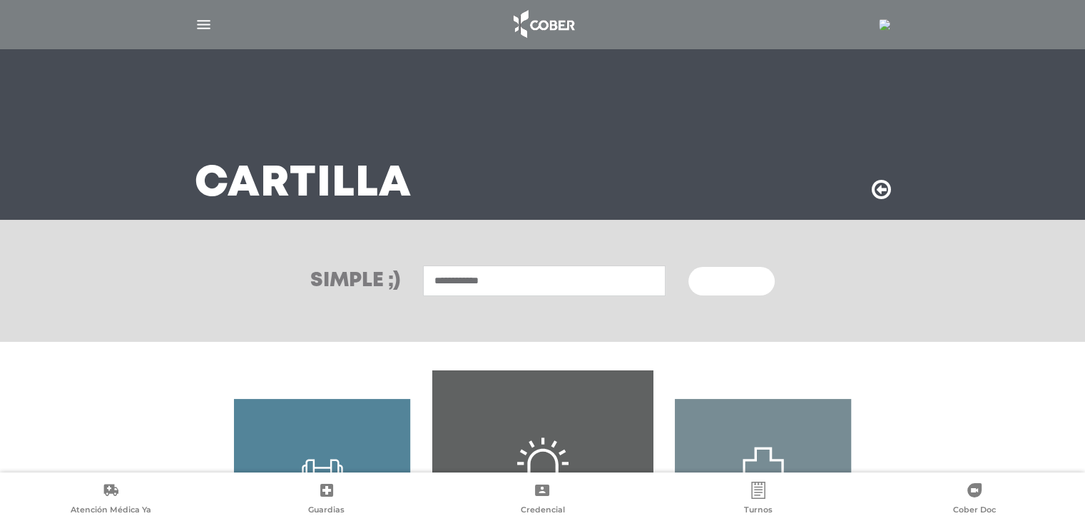
type input "**********"
click at [725, 288] on button "Buscar" at bounding box center [731, 281] width 86 height 29
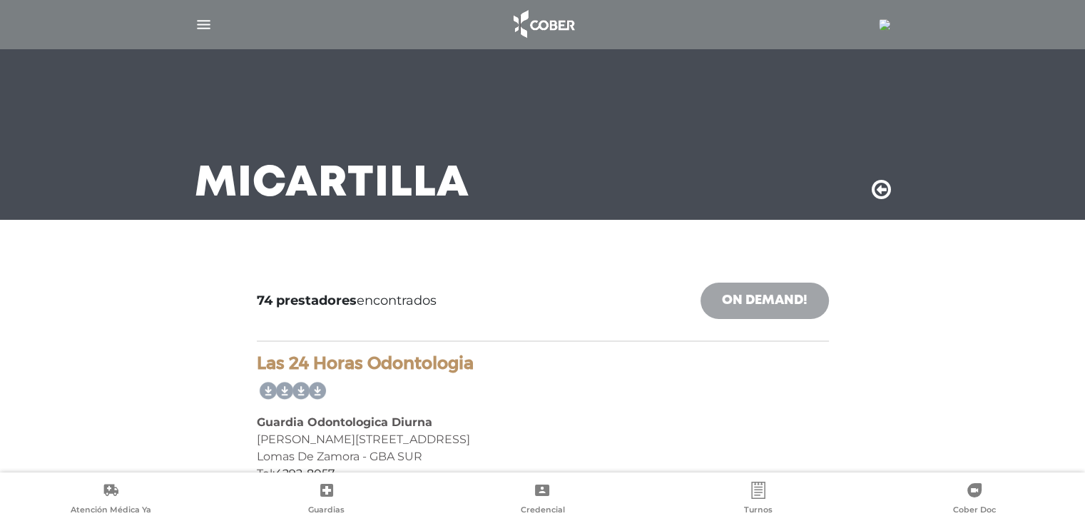
click at [765, 308] on link "On Demand!" at bounding box center [765, 301] width 128 height 36
click at [205, 24] on img "button" at bounding box center [204, 25] width 18 height 18
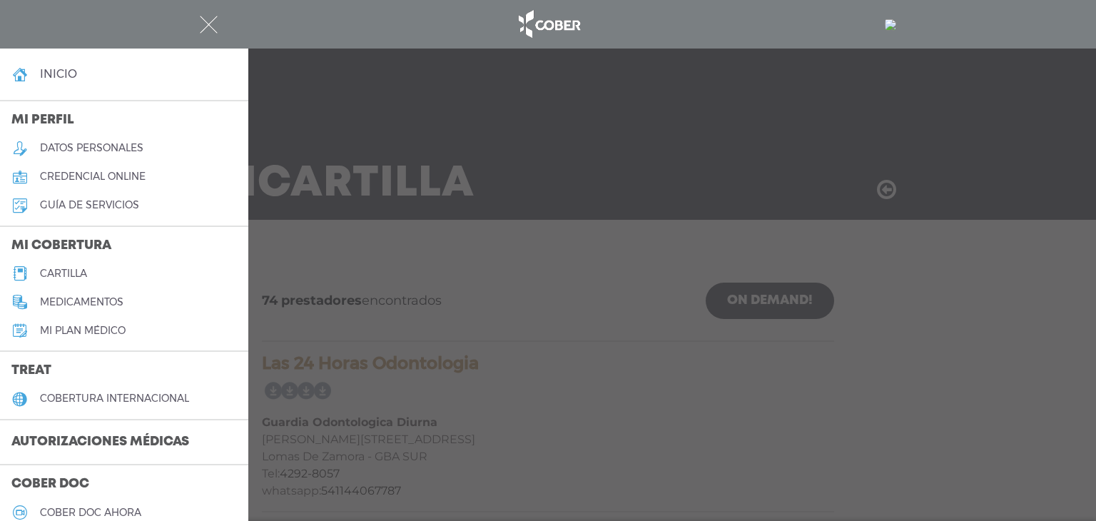
click at [63, 275] on h5 "cartilla" at bounding box center [63, 274] width 47 height 12
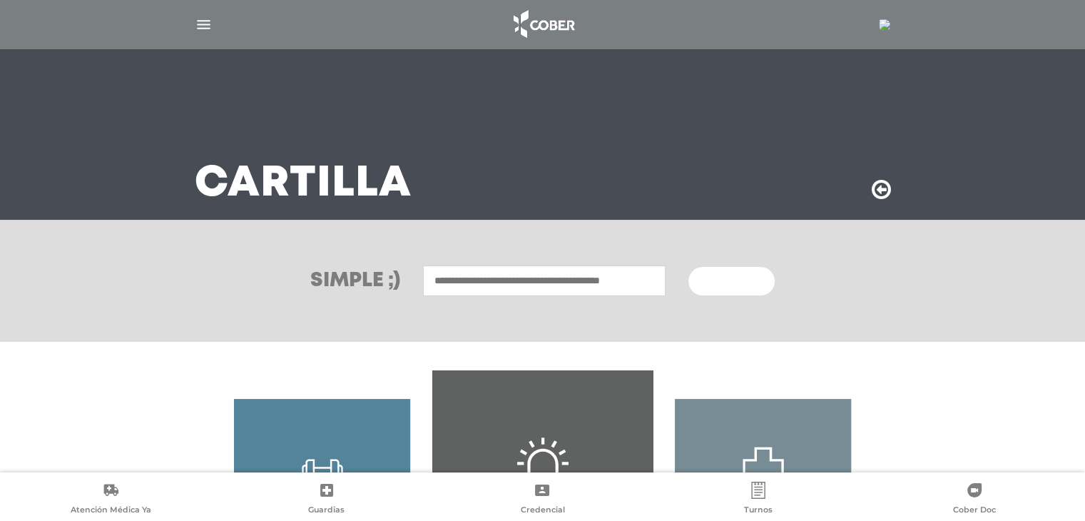
click at [616, 279] on input "text" at bounding box center [544, 280] width 243 height 31
click at [522, 282] on input "text" at bounding box center [544, 280] width 243 height 31
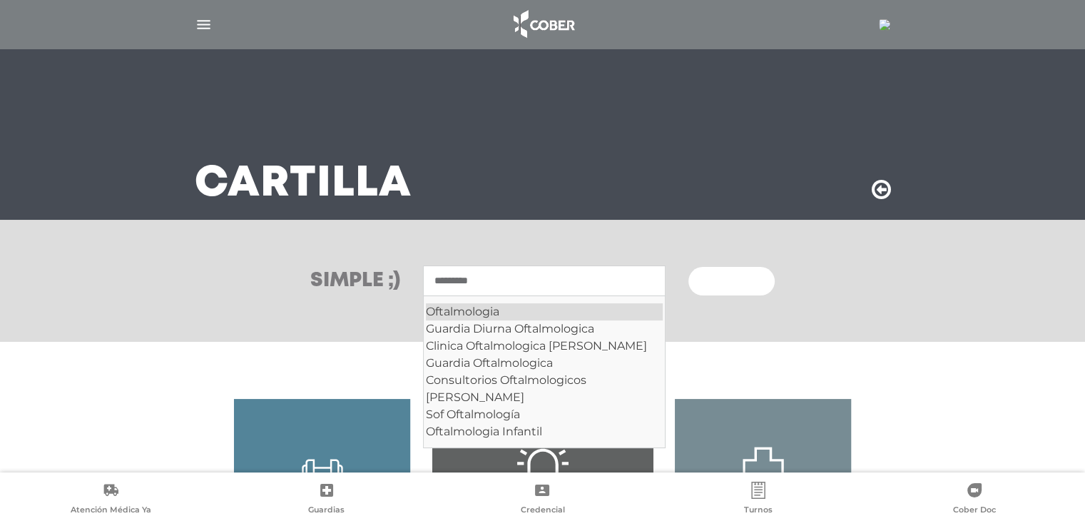
click at [467, 312] on div "Oftalmologia" at bounding box center [544, 311] width 237 height 17
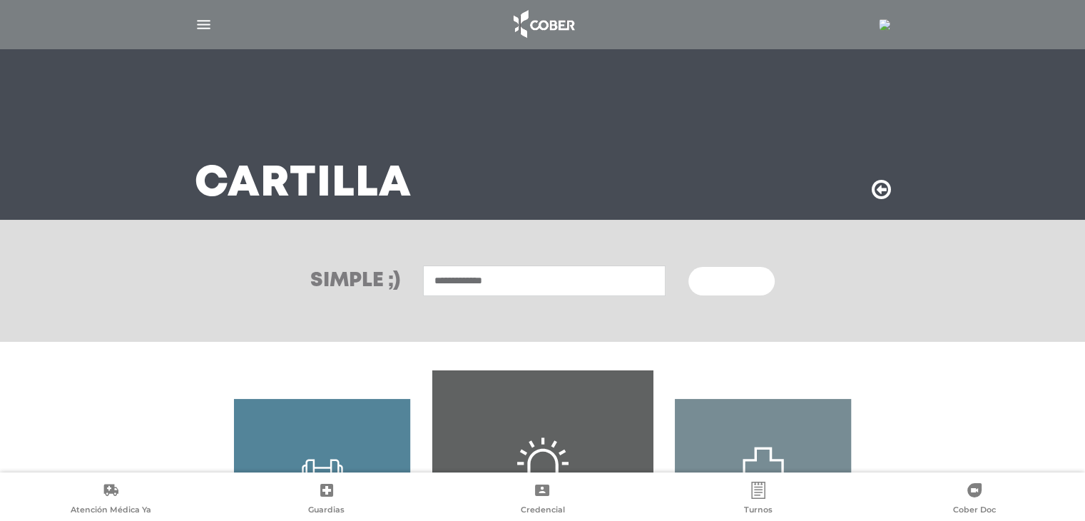
type input "**********"
click at [743, 283] on span "Buscar" at bounding box center [726, 282] width 41 height 10
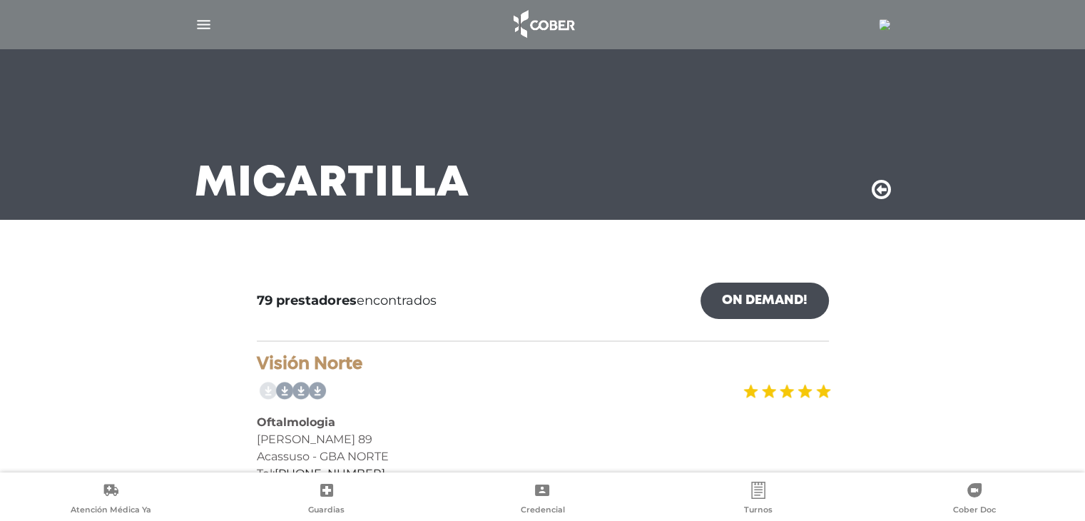
click at [771, 300] on link "On Demand!" at bounding box center [765, 301] width 128 height 36
click at [454, 299] on div "79 prestadores encontrados On Demand!" at bounding box center [543, 312] width 572 height 59
